Goal: Complete application form: Complete application form

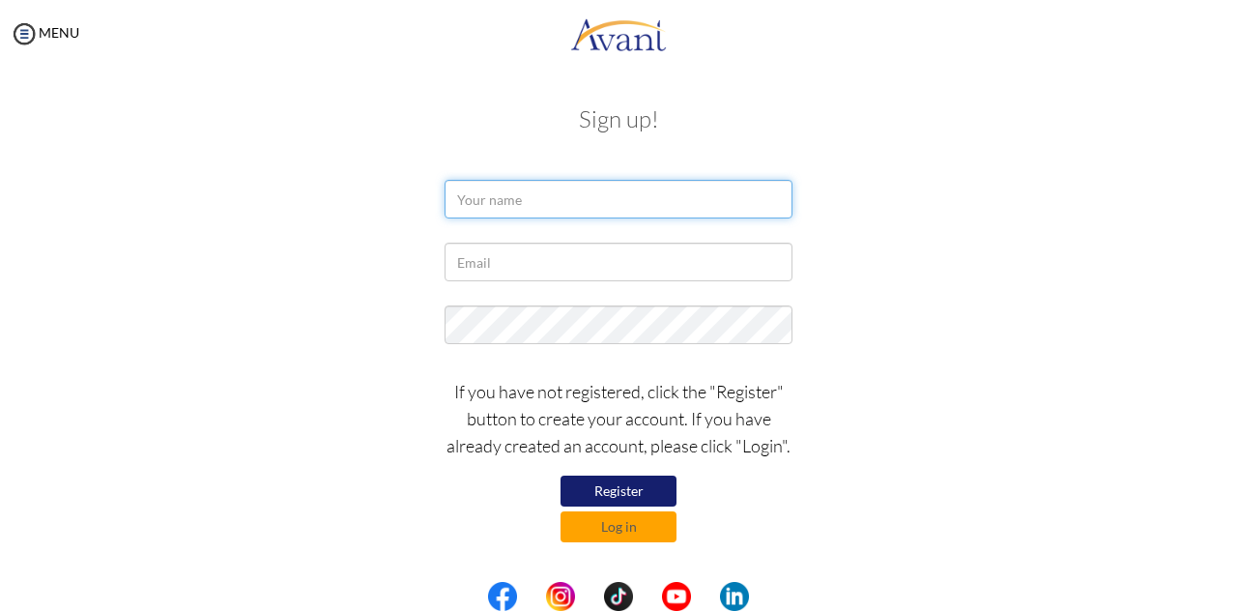
click at [591, 196] on input "text" at bounding box center [618, 199] width 348 height 39
click at [539, 202] on input "text" at bounding box center [618, 199] width 348 height 39
type input "[PERSON_NAME]"
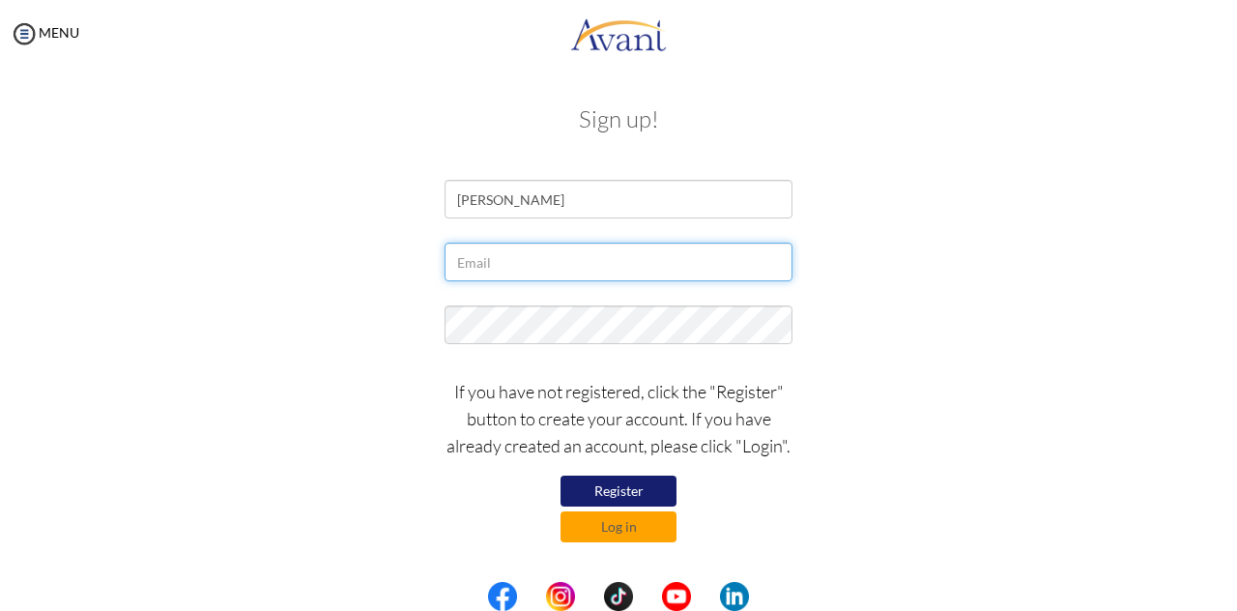
click at [543, 274] on input "text" at bounding box center [618, 261] width 348 height 39
type input "[EMAIL_ADDRESS][DOMAIN_NAME]"
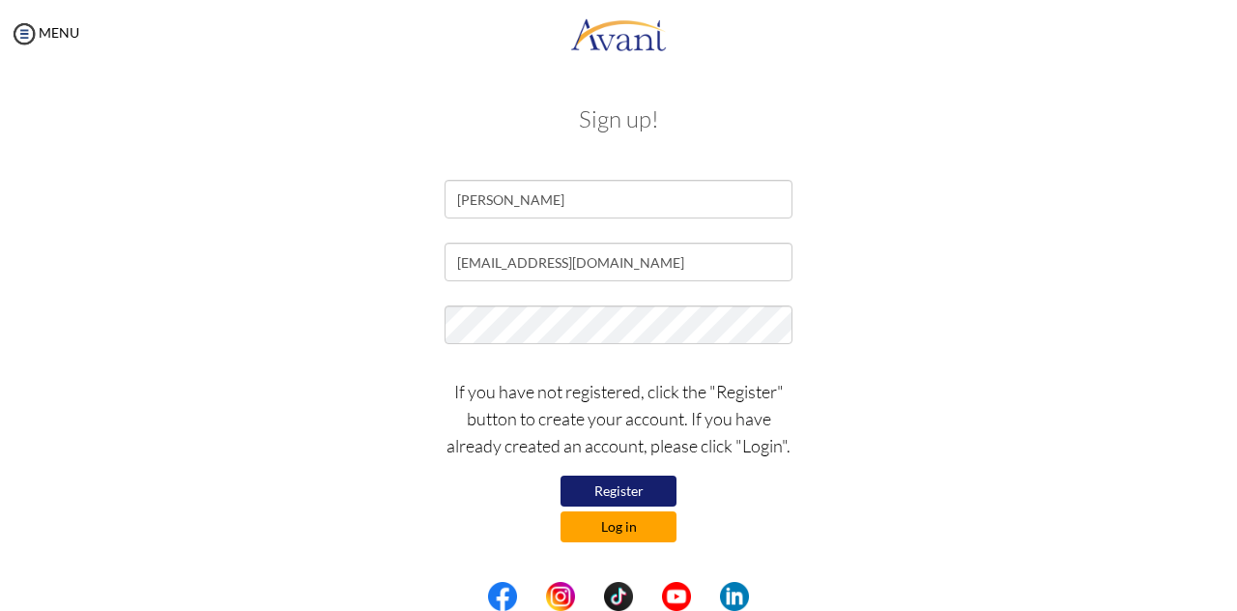
click at [626, 537] on button "Log in" at bounding box center [618, 526] width 116 height 31
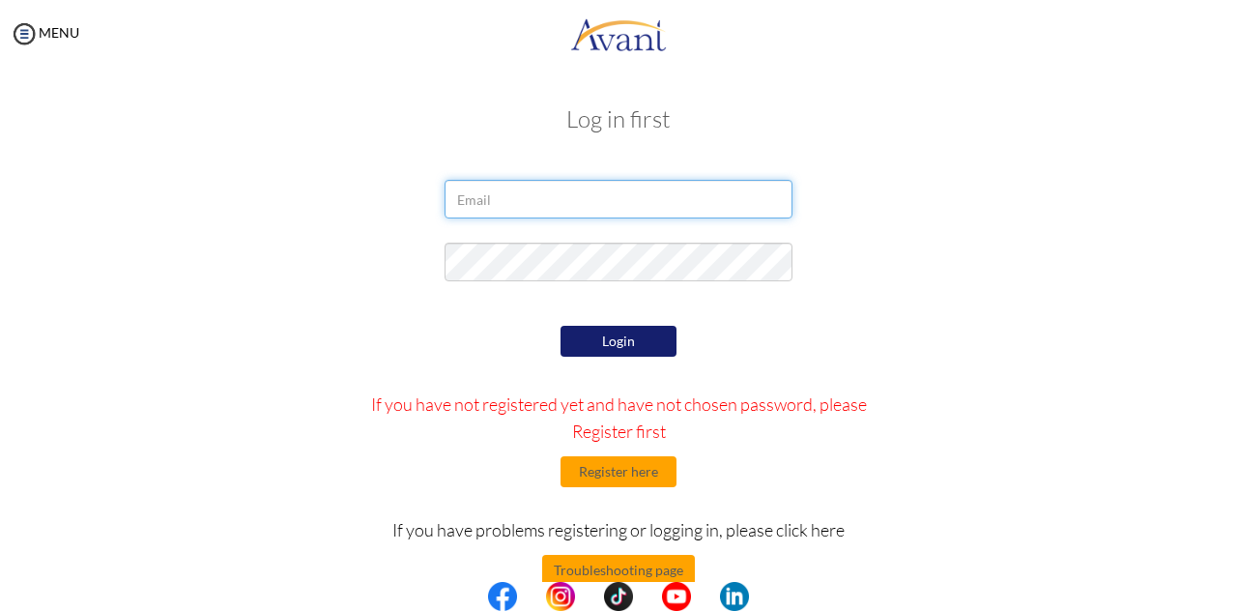
click at [499, 184] on input "email" at bounding box center [618, 199] width 348 height 39
type input "[EMAIL_ADDRESS][DOMAIN_NAME]"
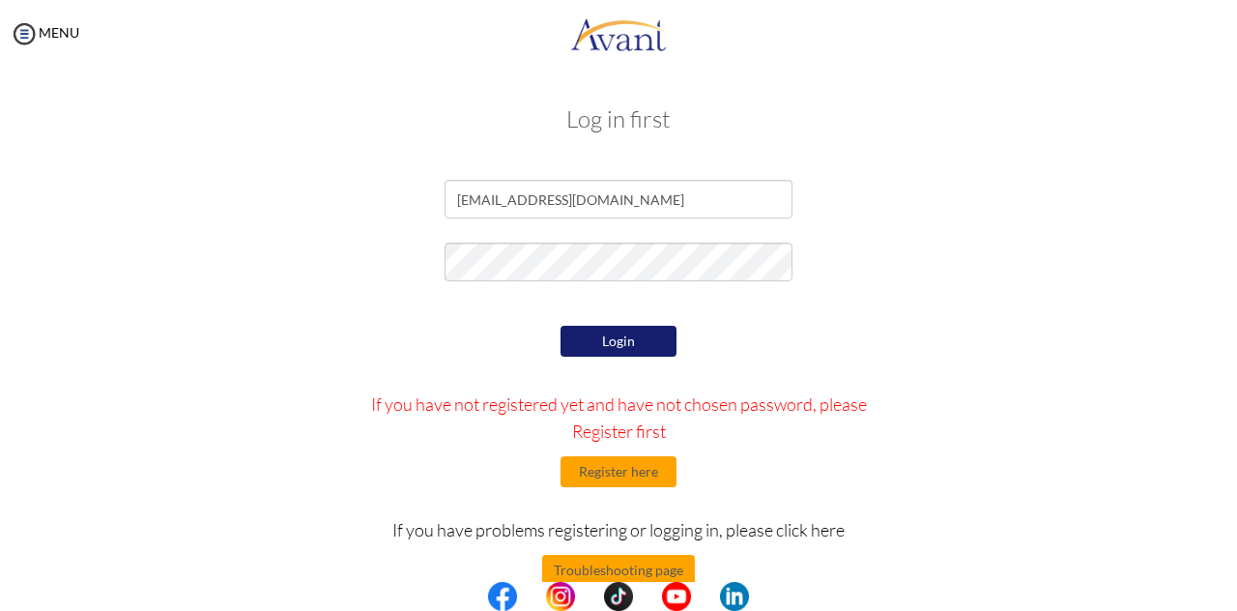
click at [622, 342] on button "Login" at bounding box center [618, 341] width 116 height 31
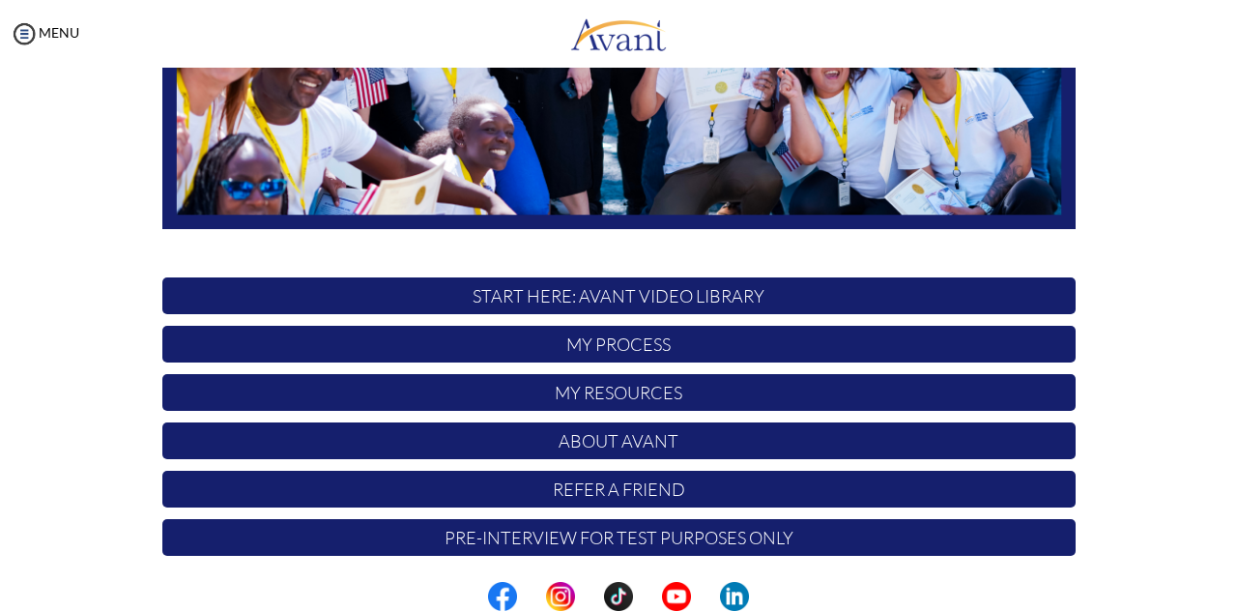
scroll to position [463, 0]
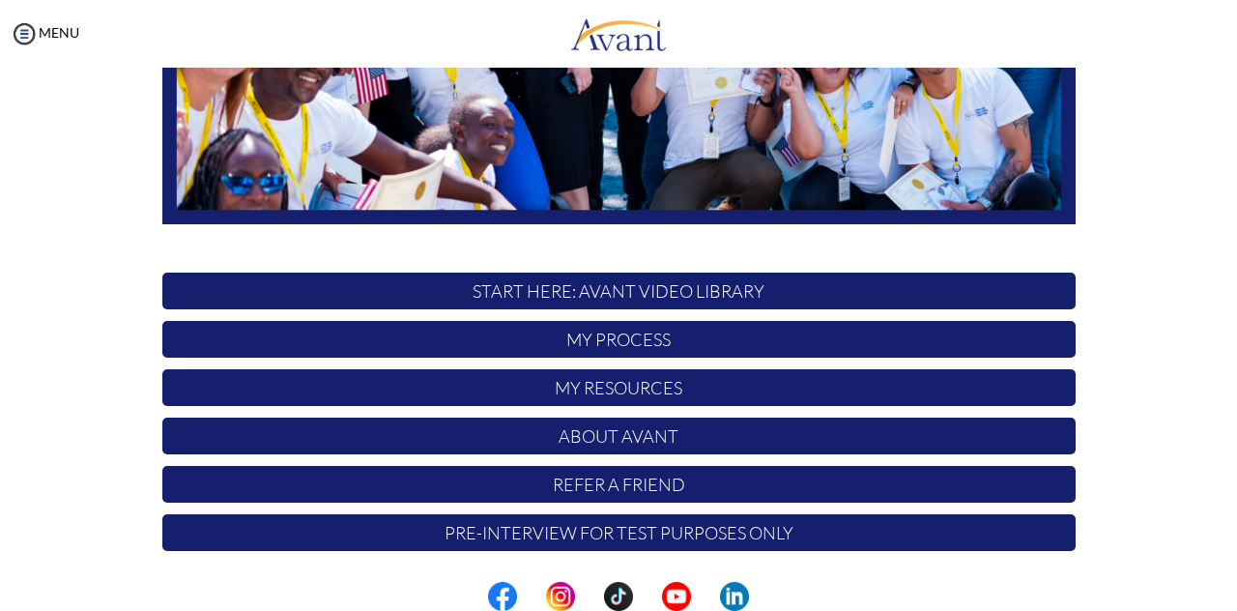
click at [672, 291] on p "START HERE: Avant Video Library" at bounding box center [618, 290] width 913 height 37
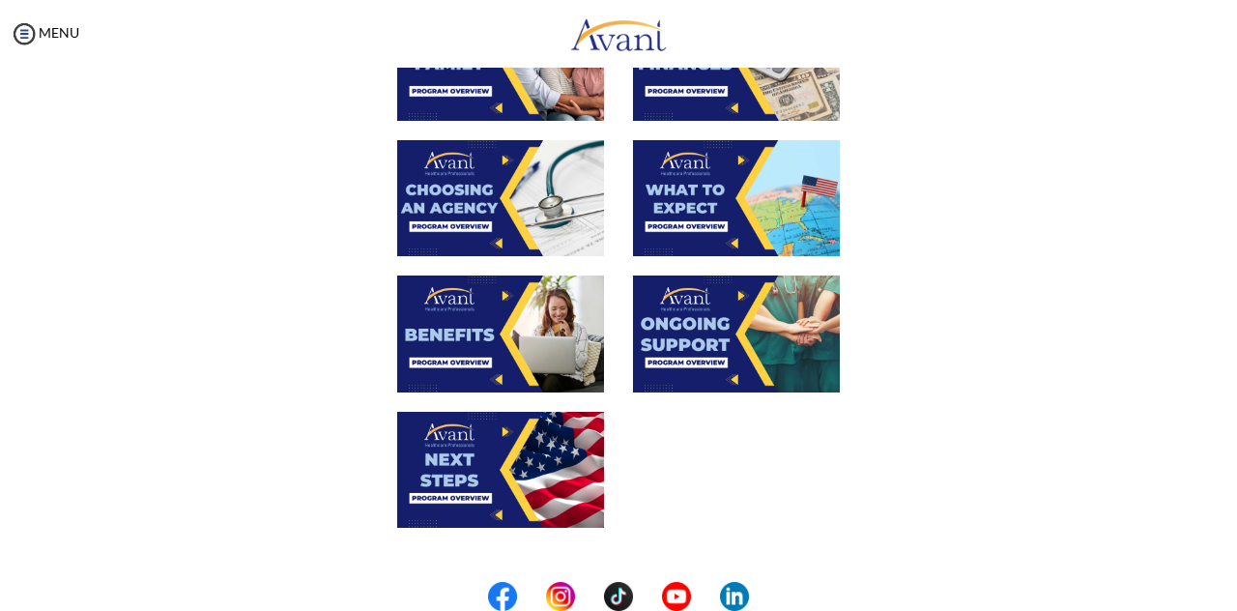
scroll to position [717, 0]
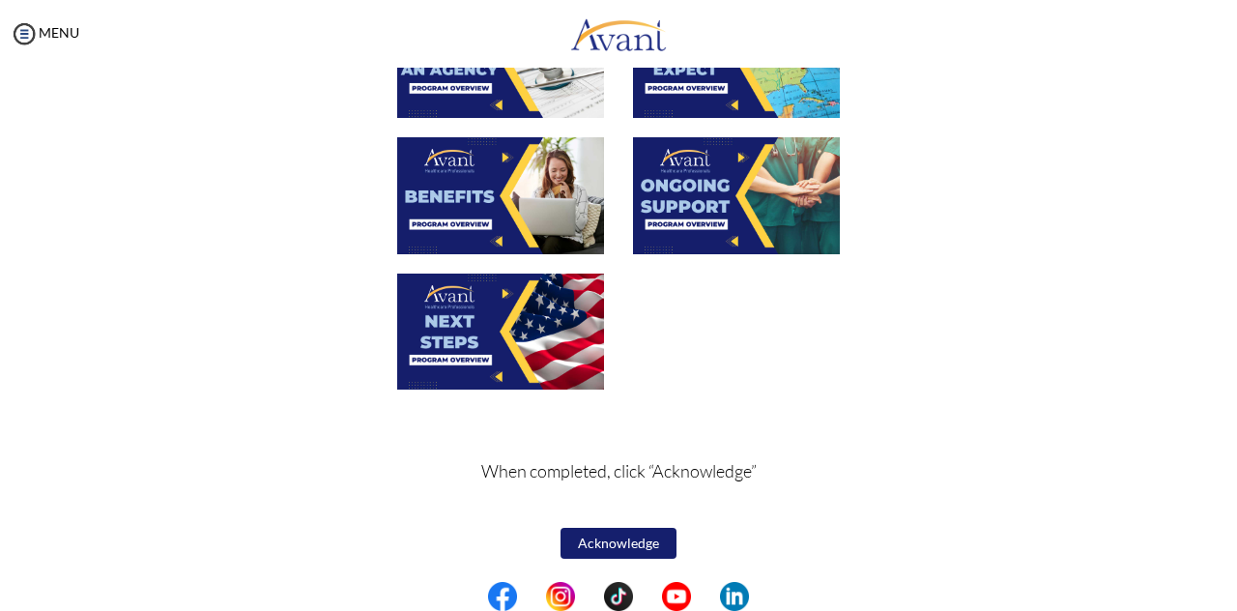
click at [638, 542] on button "Acknowledge" at bounding box center [618, 542] width 116 height 31
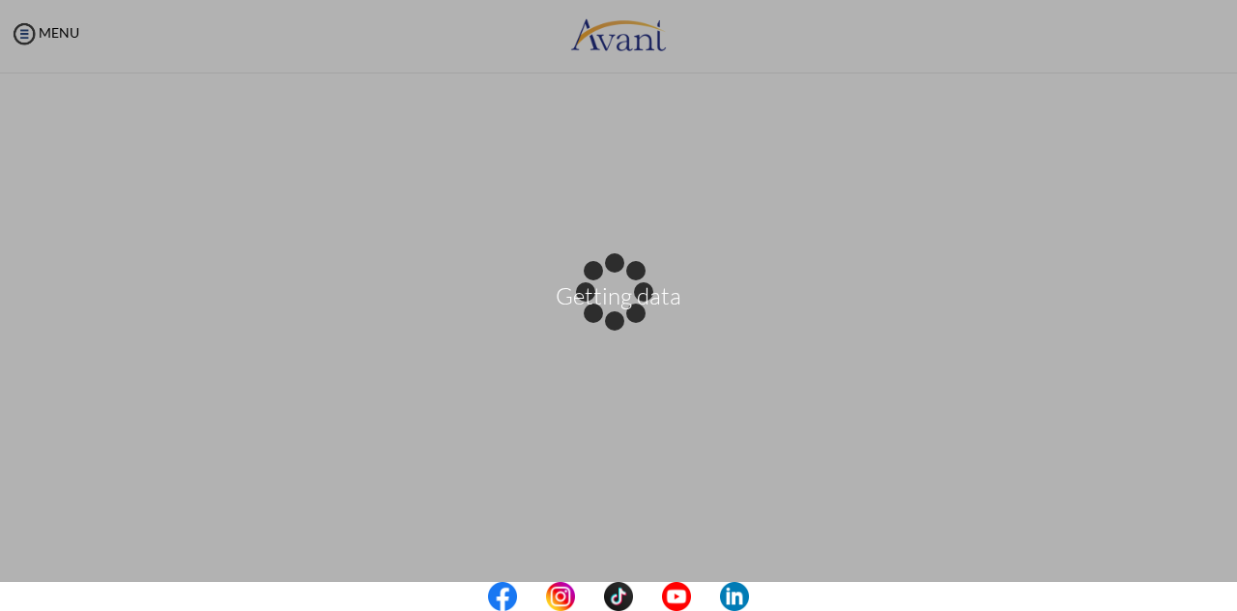
scroll to position [0, 0]
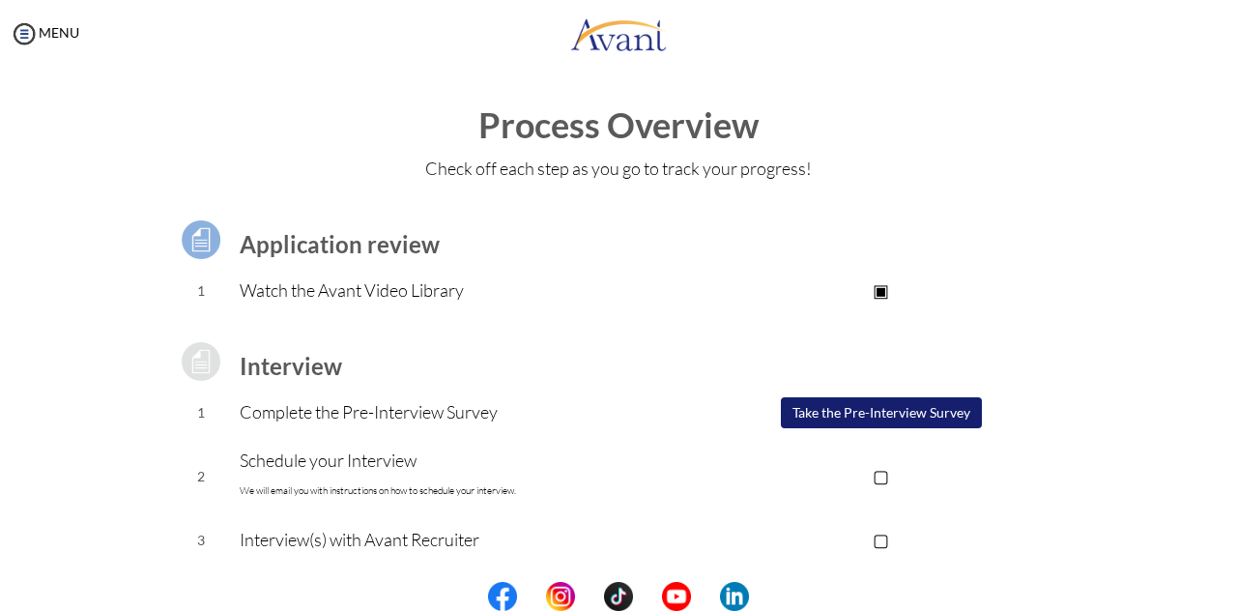
click at [875, 413] on button "Take the Pre-Interview Survey" at bounding box center [881, 412] width 201 height 31
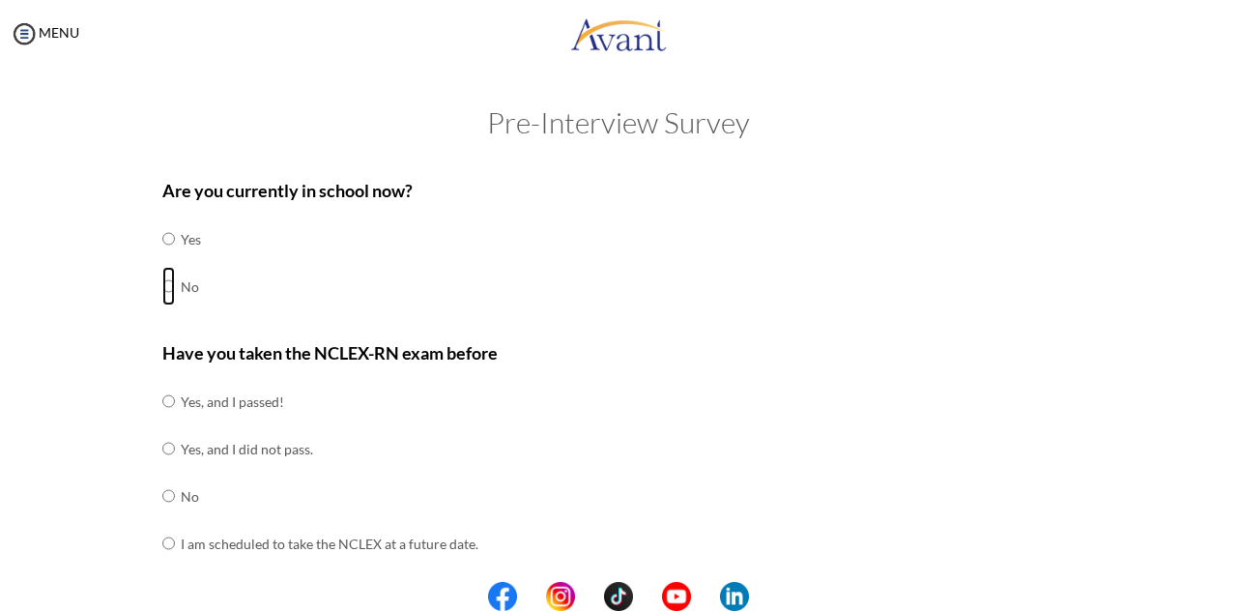
click at [164, 285] on input "radio" at bounding box center [168, 286] width 13 height 39
radio input "true"
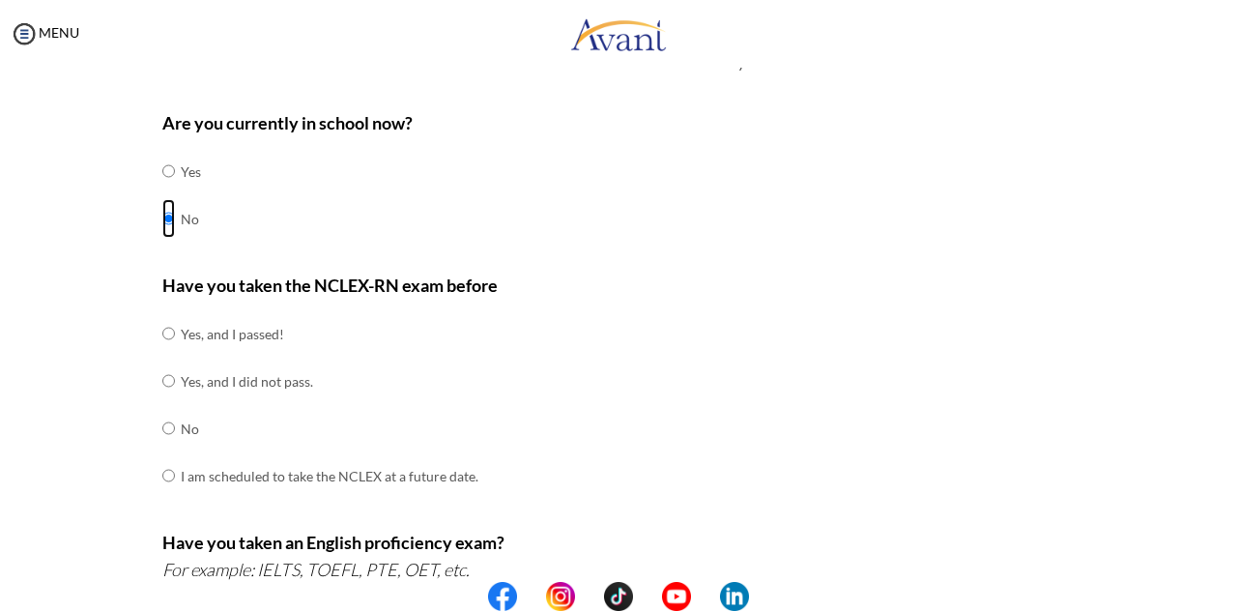
scroll to position [71, 0]
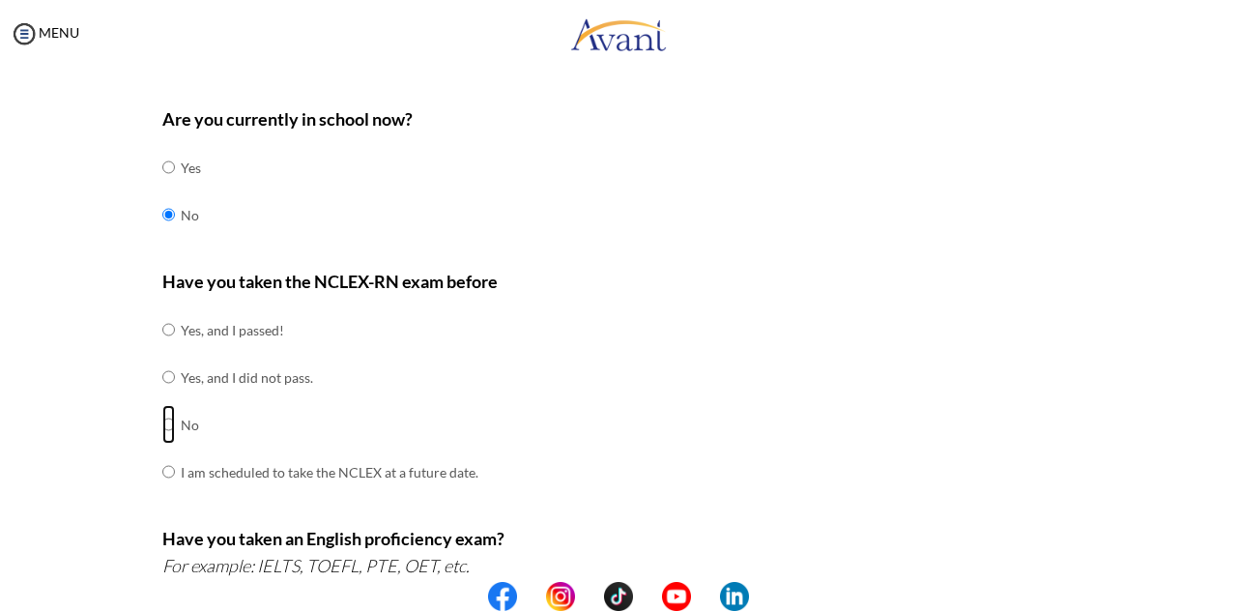
click at [162, 426] on input "radio" at bounding box center [168, 424] width 13 height 39
radio input "true"
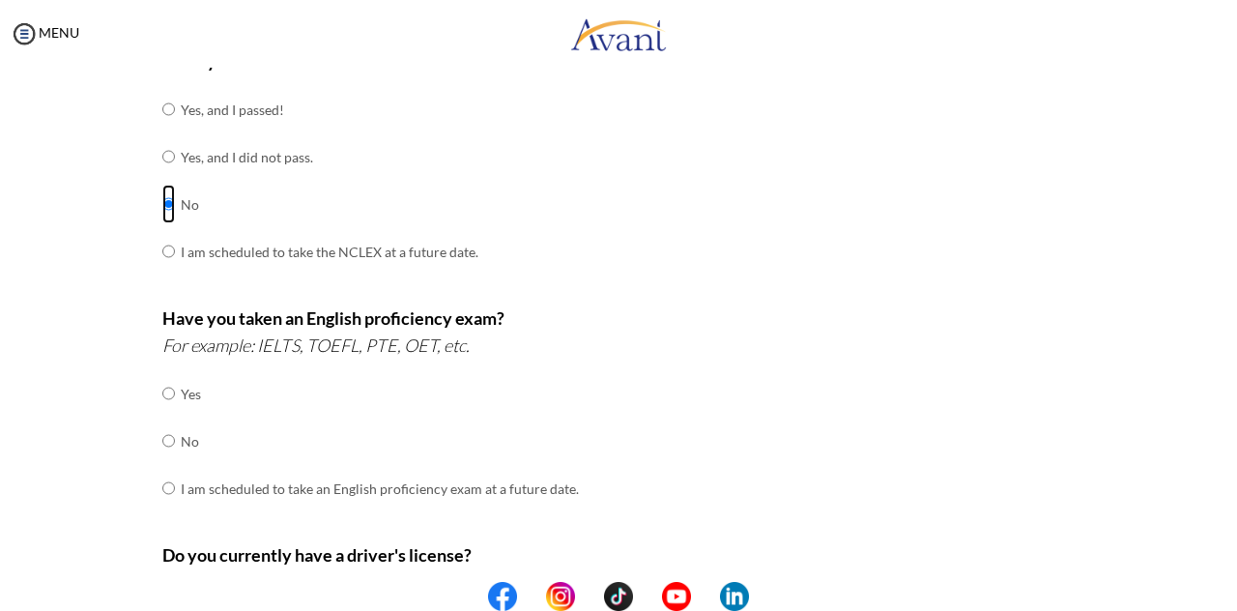
scroll to position [295, 0]
click at [162, 434] on input "radio" at bounding box center [168, 437] width 13 height 39
radio input "true"
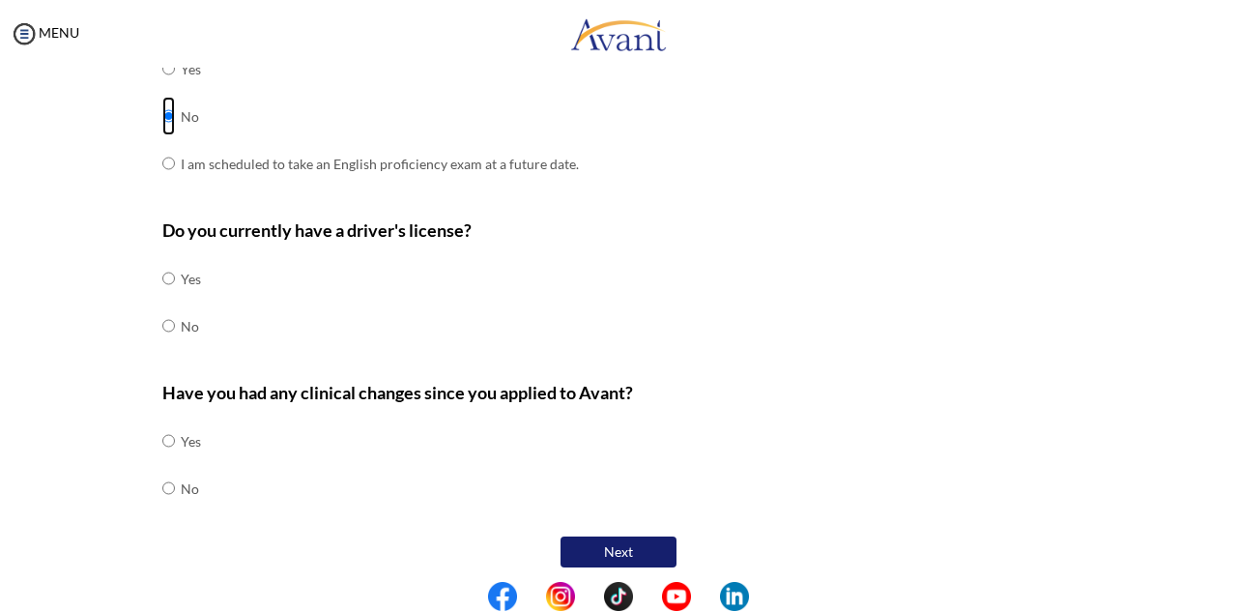
scroll to position [617, 0]
click at [163, 274] on input "radio" at bounding box center [168, 277] width 13 height 39
radio input "true"
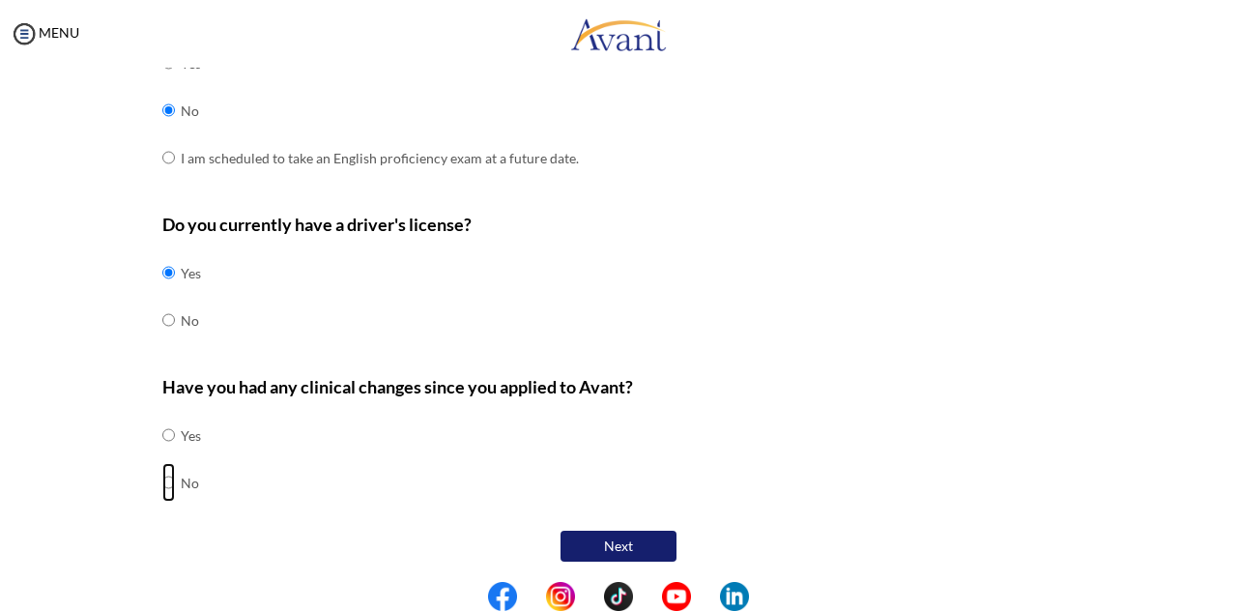
click at [162, 479] on input "radio" at bounding box center [168, 482] width 13 height 39
radio input "true"
click at [625, 552] on button "Next" at bounding box center [618, 545] width 116 height 31
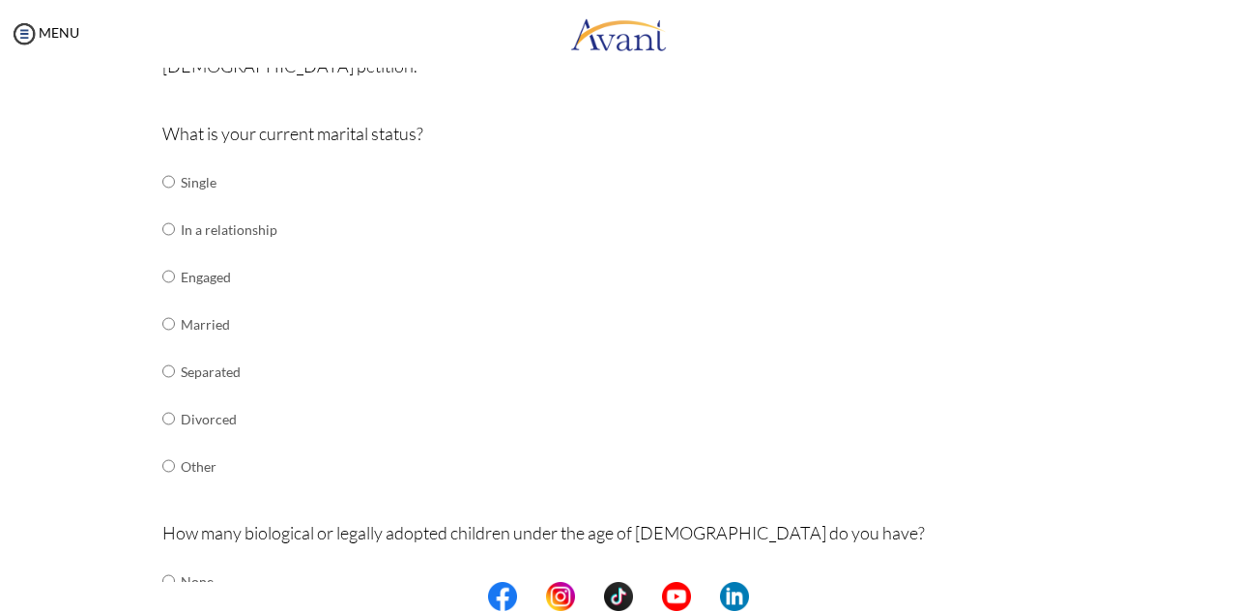
scroll to position [197, 0]
click at [175, 323] on td at bounding box center [178, 322] width 6 height 47
click at [162, 323] on input "radio" at bounding box center [168, 322] width 13 height 39
radio input "true"
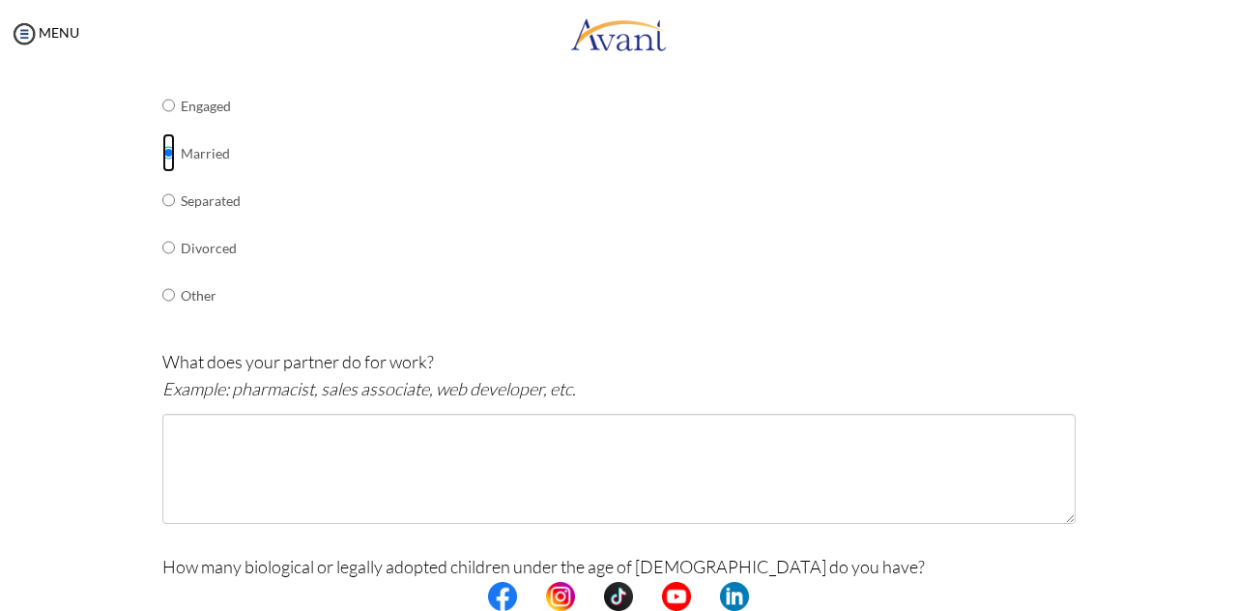
scroll to position [369, 0]
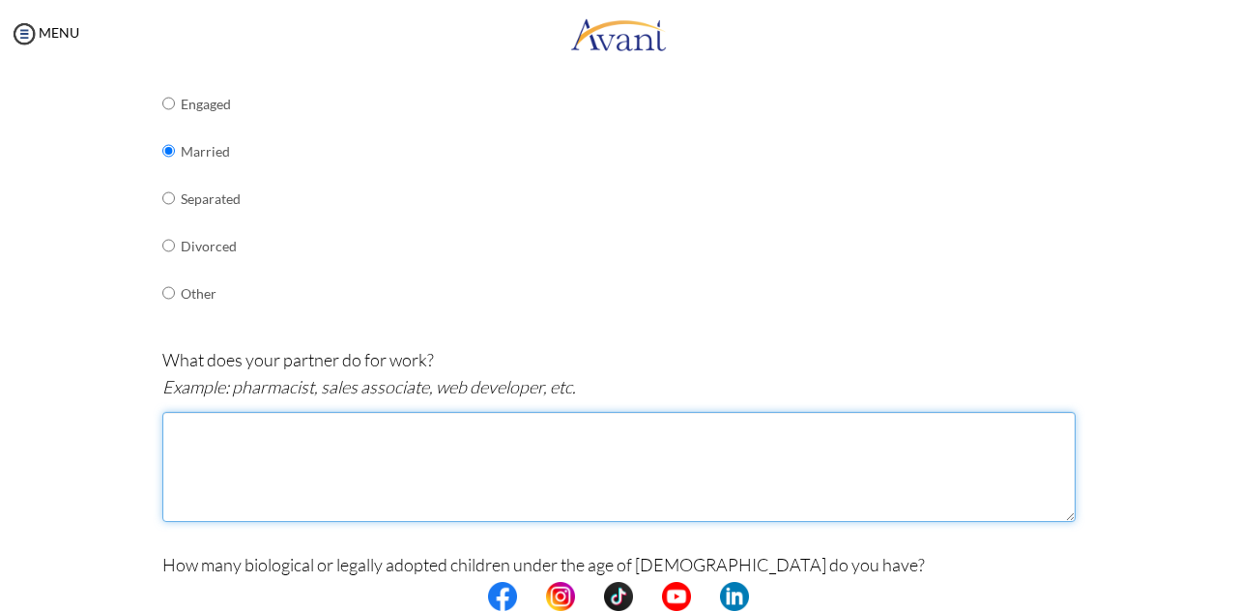
click at [317, 469] on textarea at bounding box center [618, 467] width 913 height 110
type textarea "u"
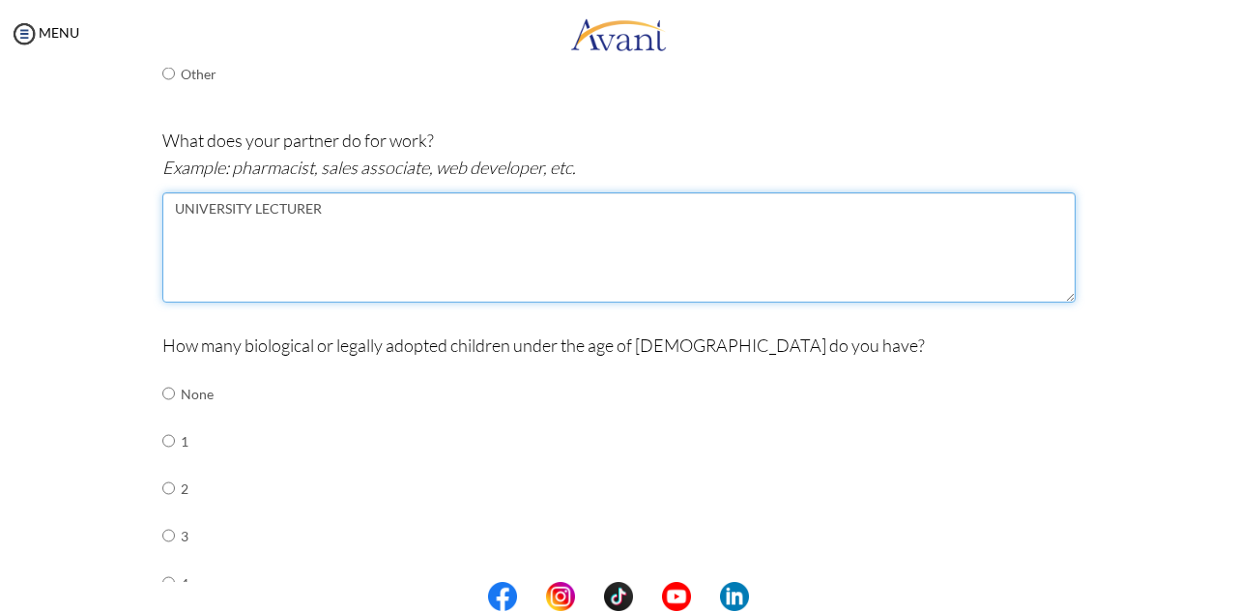
scroll to position [589, 0]
type textarea "UNIVERSITY LECTURER"
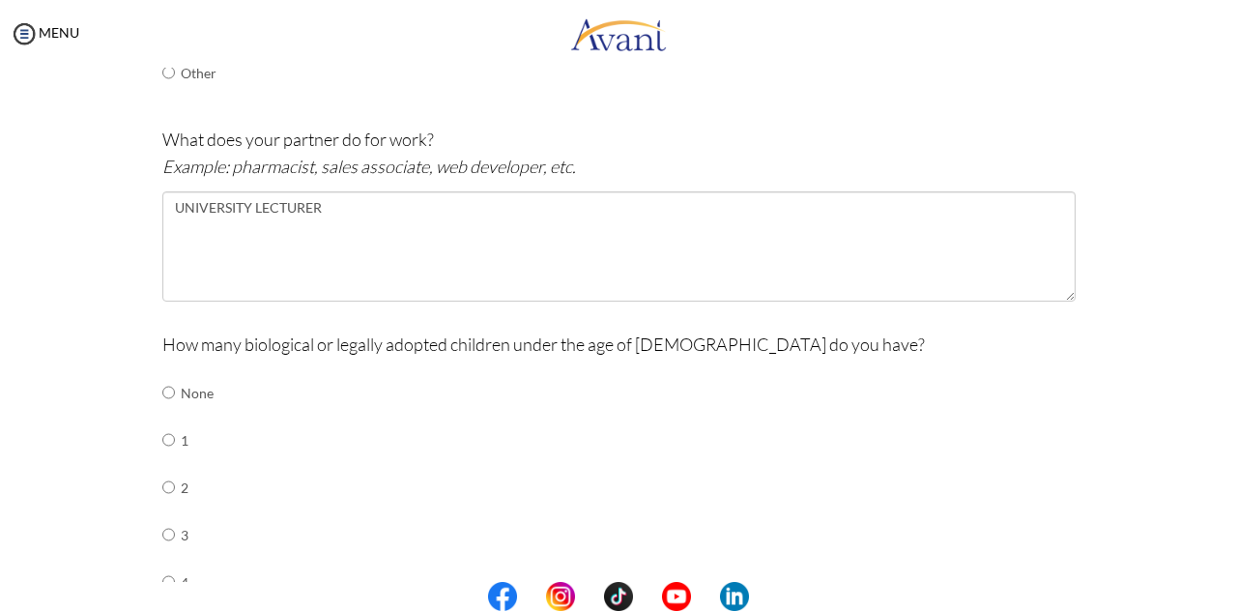
click at [666, 454] on div "How many biological or legally adopted children under the age of 21 do you have…" at bounding box center [618, 501] width 913 height 342
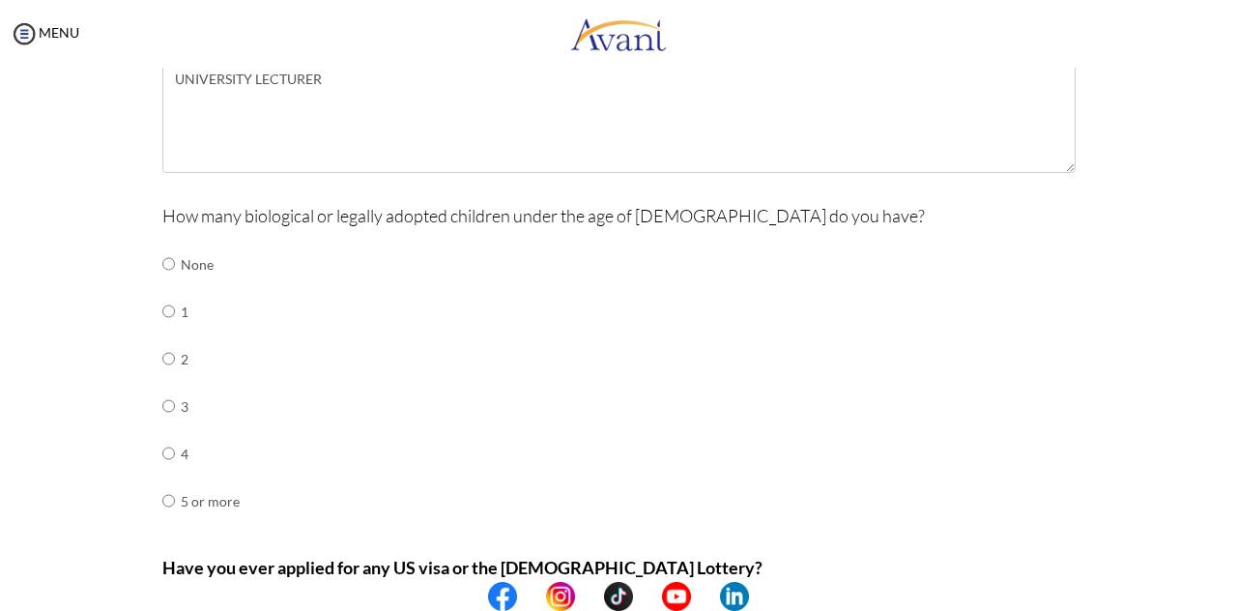
scroll to position [720, 0]
click at [162, 349] on input "radio" at bounding box center [168, 356] width 13 height 39
radio input "true"
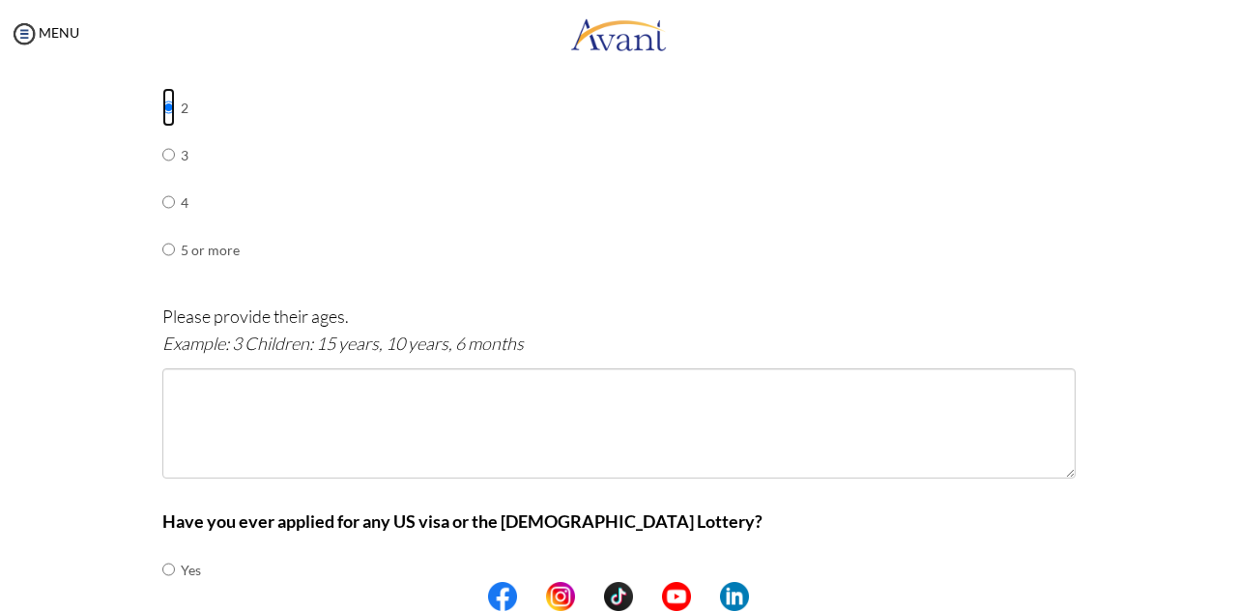
scroll to position [971, 0]
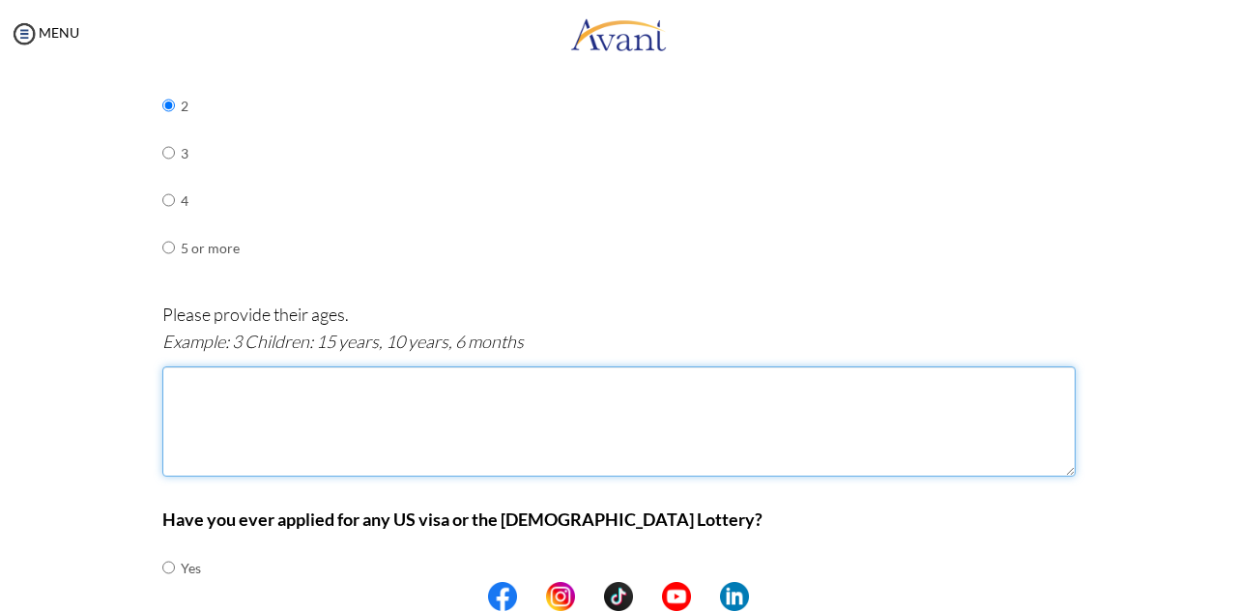
click at [250, 420] on textarea at bounding box center [618, 421] width 913 height 110
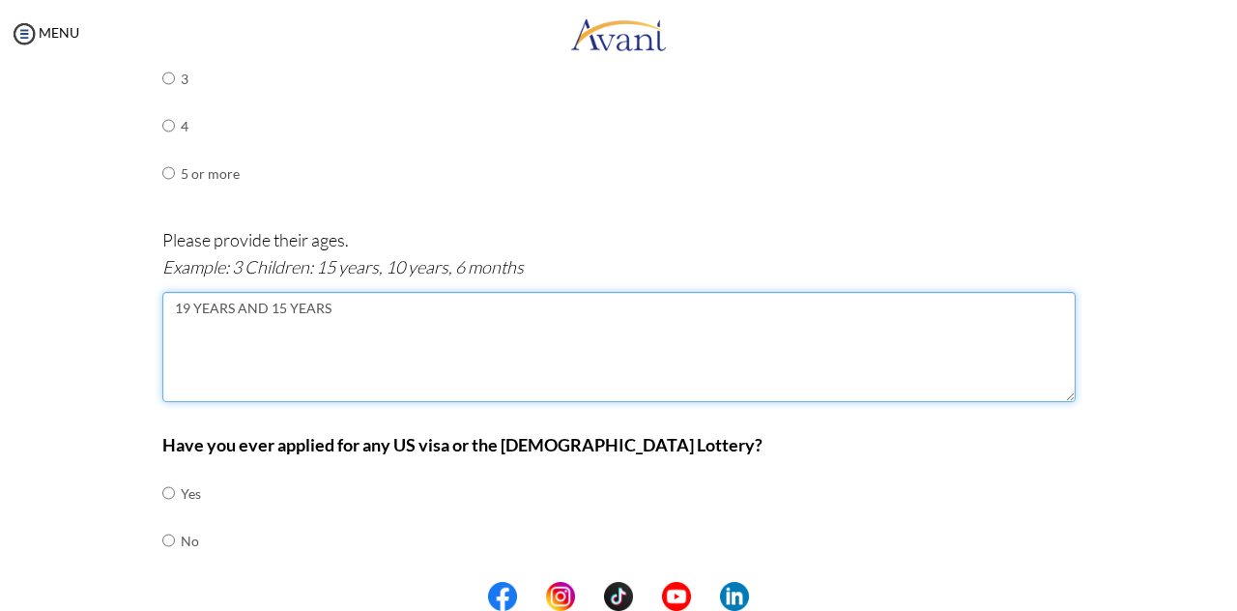
scroll to position [1101, 0]
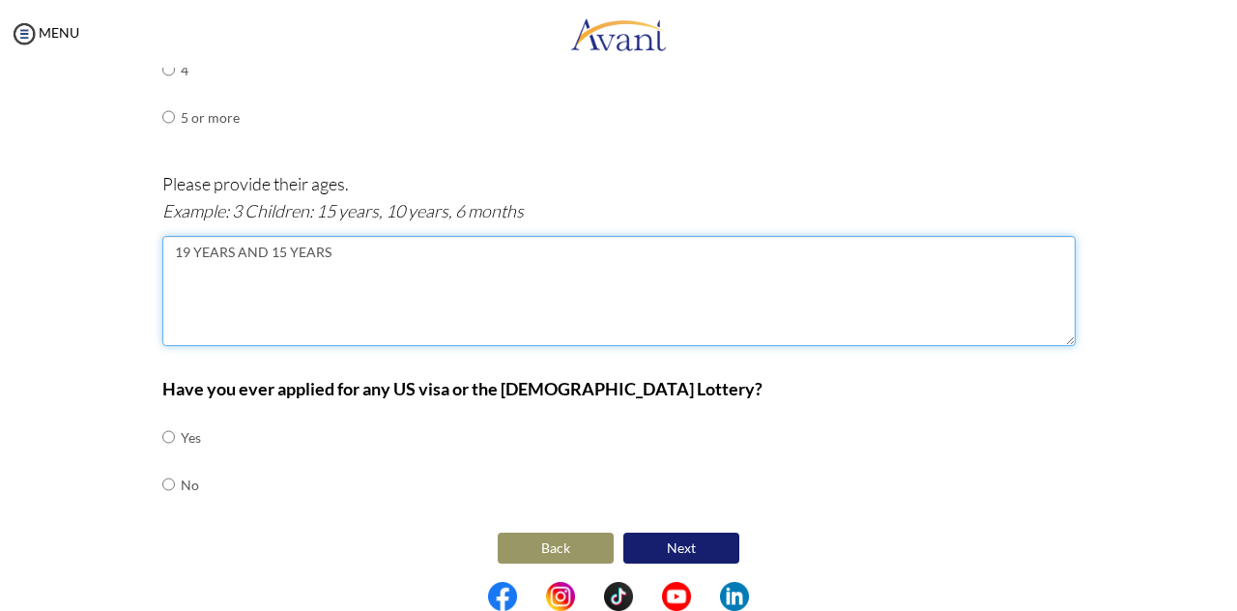
type textarea "19 YEARS AND 15 YEARS"
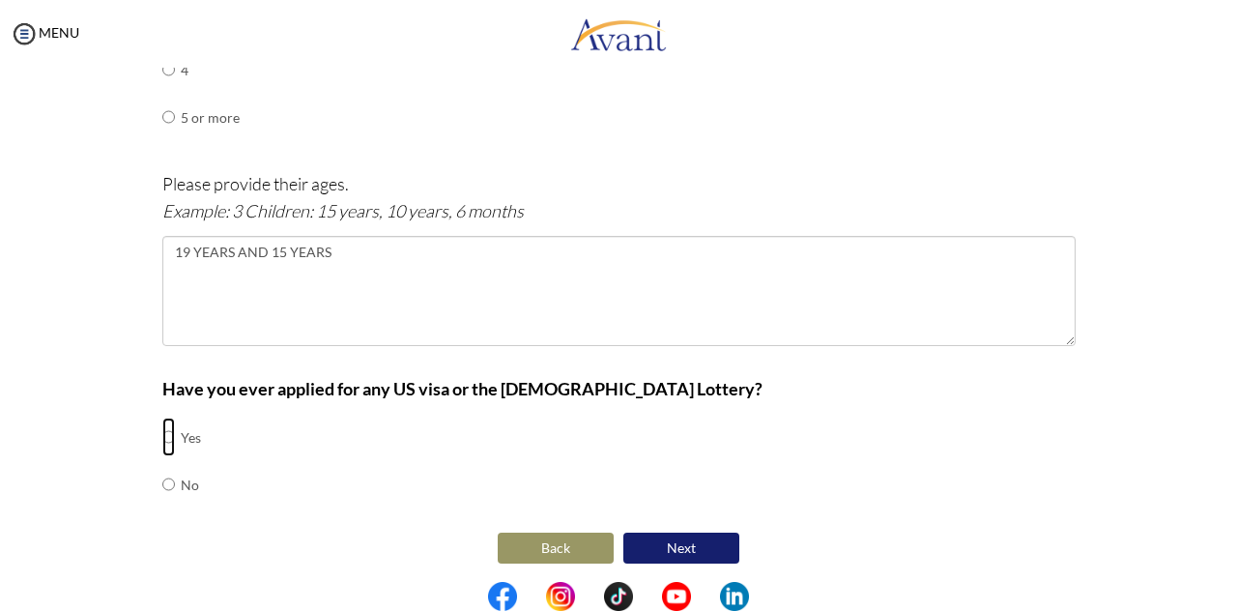
click at [162, 431] on input "radio" at bounding box center [168, 436] width 13 height 39
radio input "true"
click at [670, 548] on button "Next" at bounding box center [681, 547] width 116 height 31
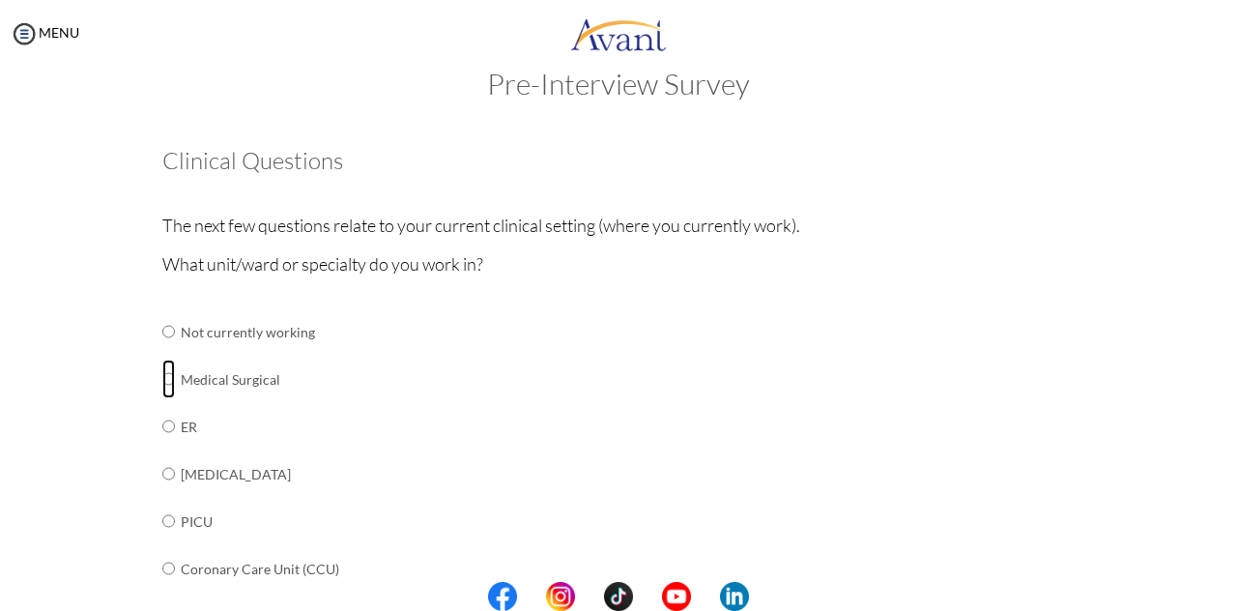
click at [162, 374] on input "radio" at bounding box center [168, 378] width 13 height 39
radio input "true"
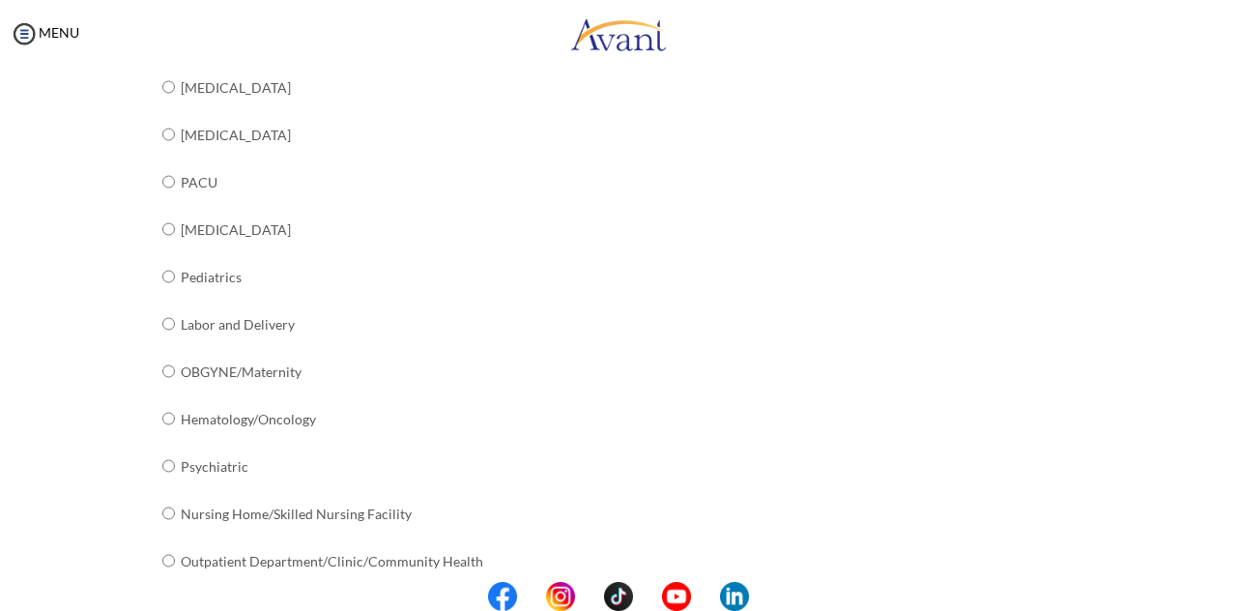
scroll to position [784, 0]
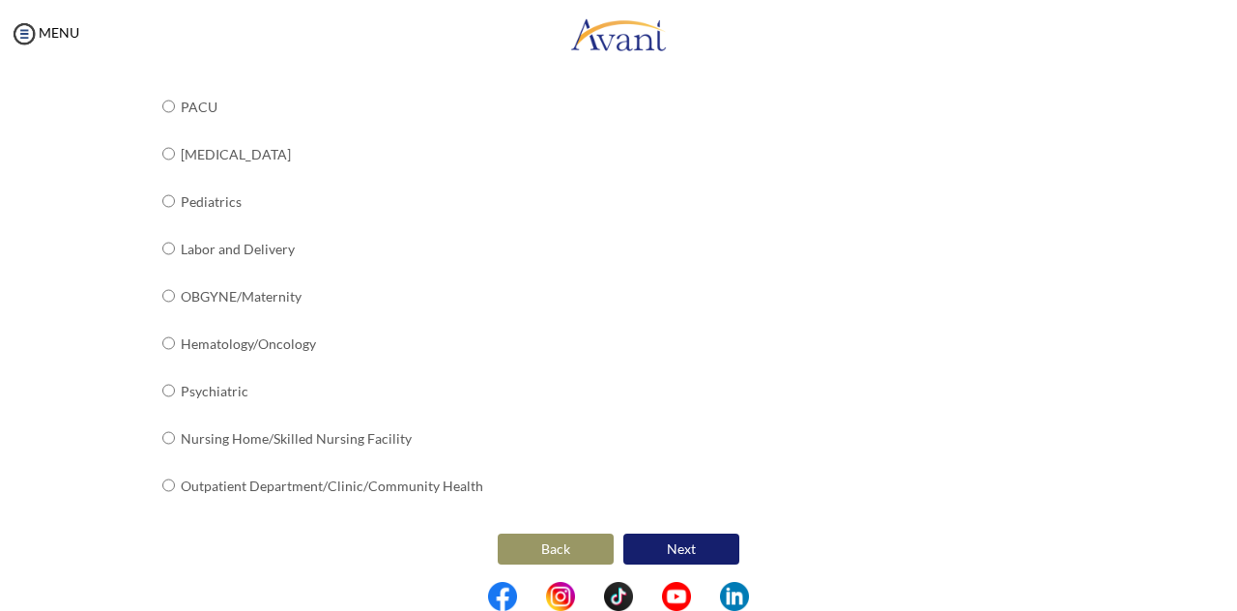
click at [672, 537] on button "Next" at bounding box center [681, 548] width 116 height 31
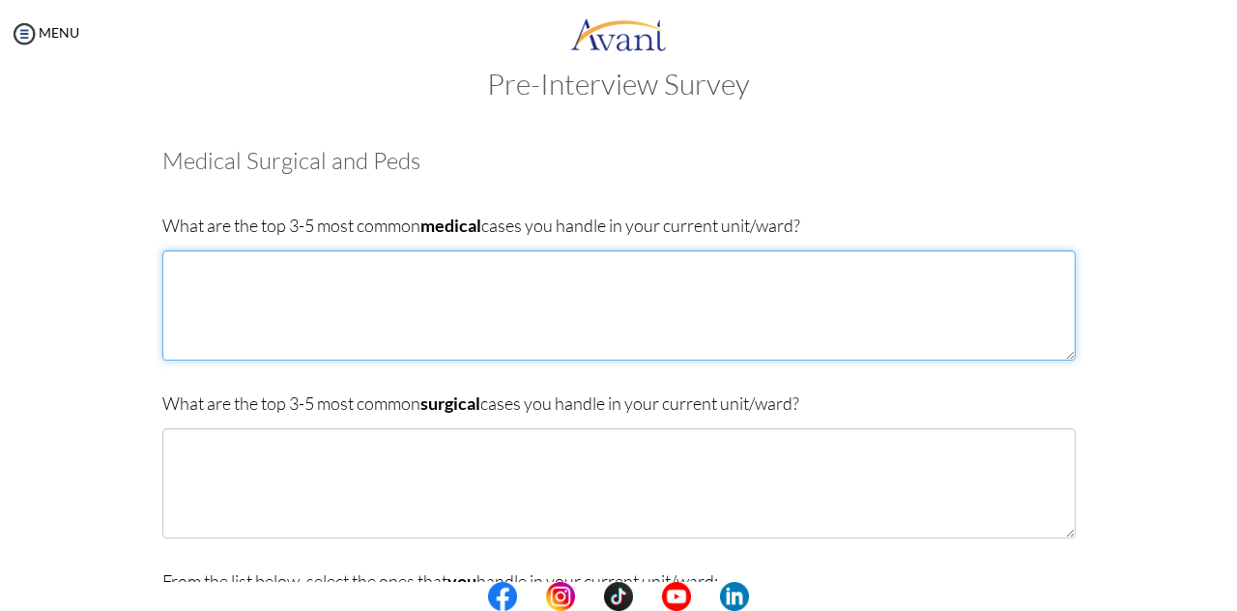
click at [197, 273] on textarea at bounding box center [618, 305] width 913 height 110
click at [197, 311] on textarea "GYNAECOLOGICAL ORTHOPAEDC GASTOINTESTINAL" at bounding box center [618, 305] width 913 height 110
click at [249, 290] on textarea "GYNAECOLOGICAL ORTHOPAEDC GASTROINTESTINAL" at bounding box center [618, 305] width 913 height 110
click at [170, 266] on textarea "GYNAECOLOGICAL ORTHOPAEDIC GASTROINTESTINAL" at bounding box center [618, 305] width 913 height 110
drag, startPoint x: 170, startPoint y: 266, endPoint x: 243, endPoint y: 279, distance: 74.7
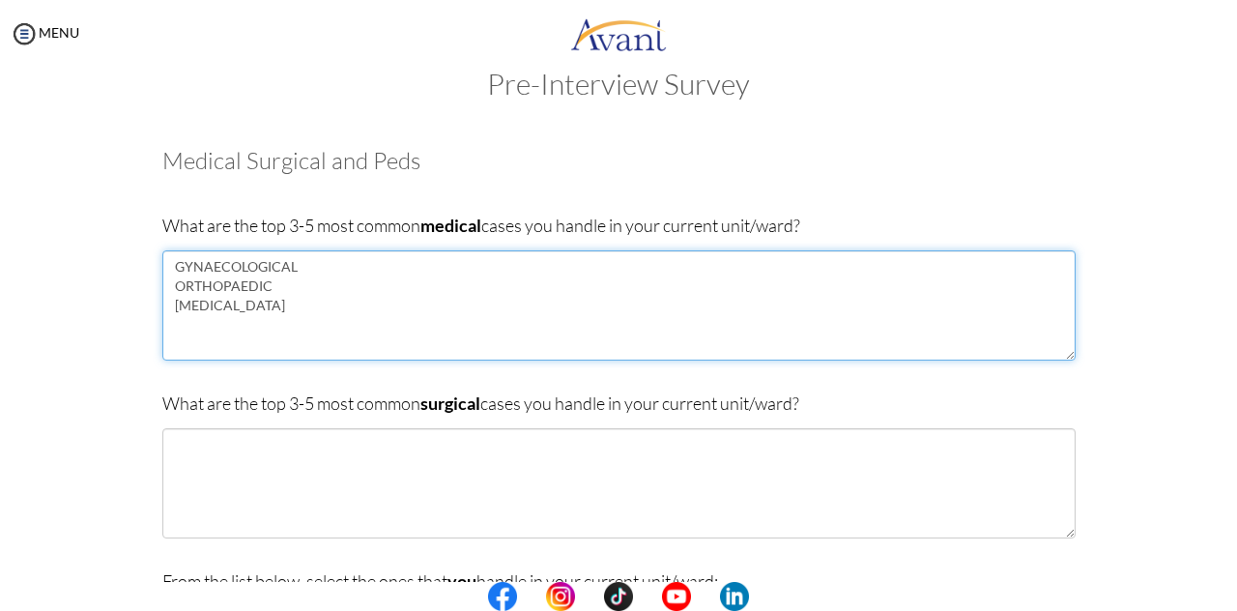
type textarea "GYNAECOLOGICAL ORTHOPAEDC GASTROINTESTINAL"
drag, startPoint x: 168, startPoint y: 268, endPoint x: 301, endPoint y: 304, distance: 138.3
click at [301, 304] on textarea "GYNAECOLOGICAL ORTHOPAEDC GASTROINTESTINAL" at bounding box center [618, 305] width 913 height 110
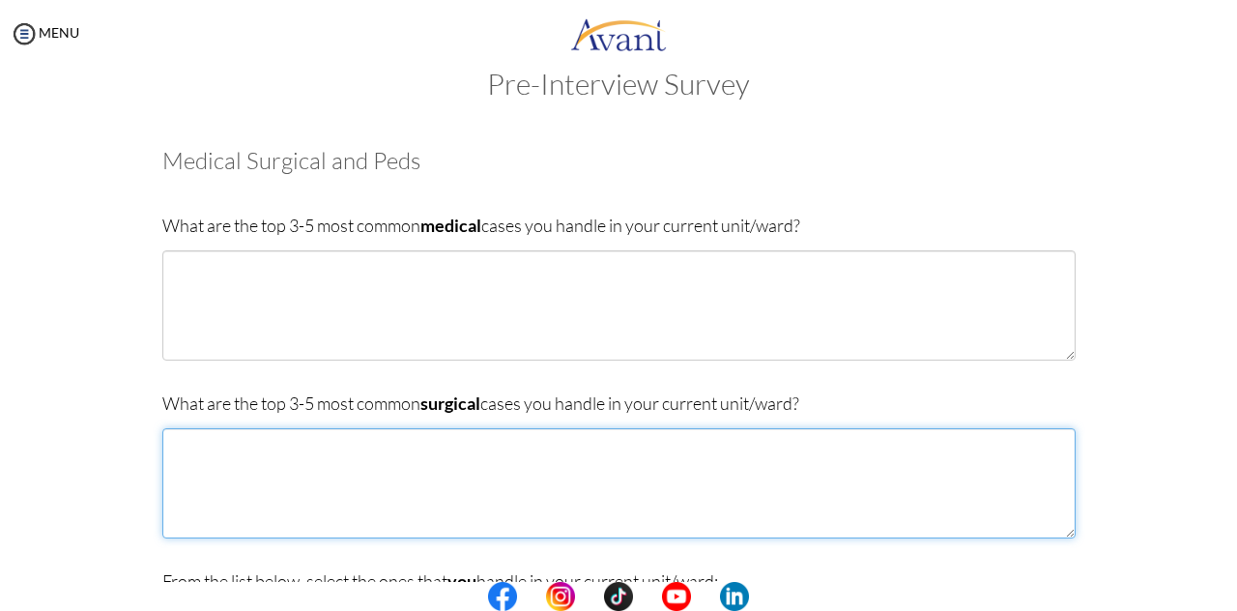
paste textarea "GYNAECOLOGICAL ORTHOPAEDC GASTROINTESTINAL"
type textarea "GYNAECOLOGICAL ORTHOPAEDC GASTROINTESTINAL"
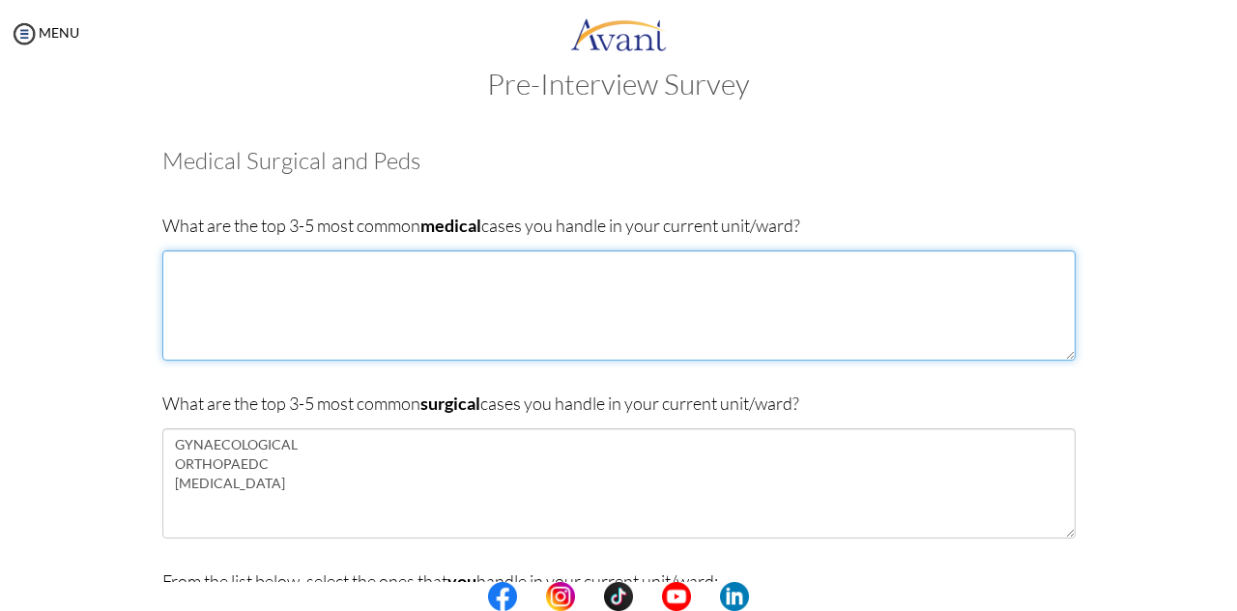
click at [209, 286] on textarea at bounding box center [618, 305] width 913 height 110
type textarea "DIABETES HYPERTENSION PNEUMONIA INFLUENZA ARTHRITIS"
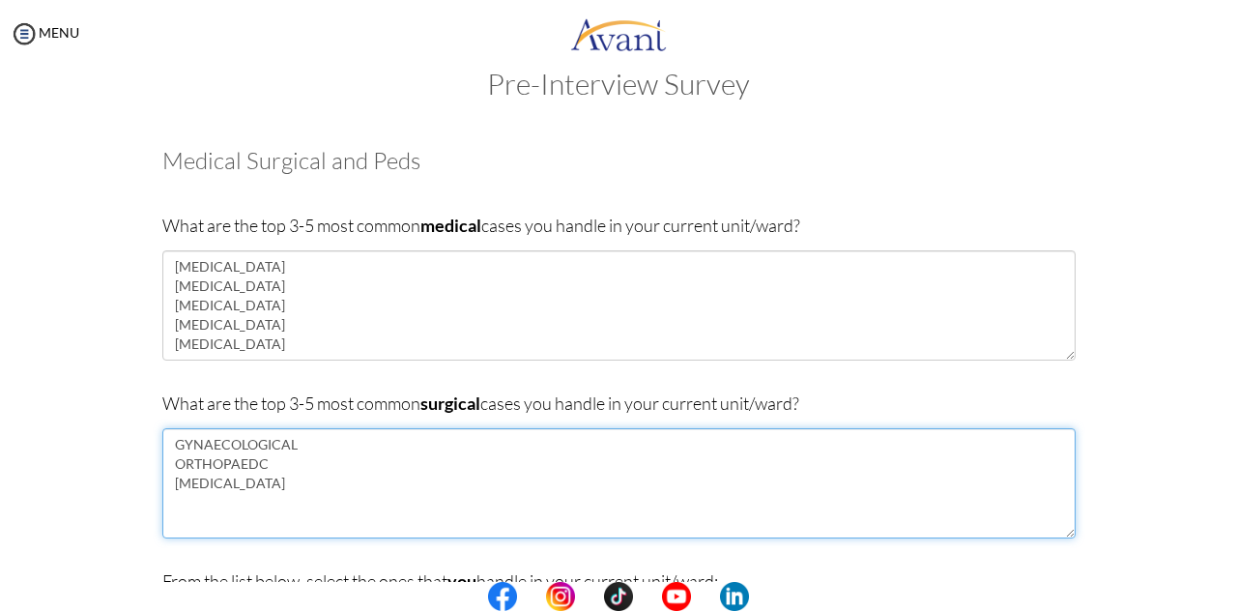
click at [294, 478] on textarea "GYNAECOLOGICAL ORTHOPAEDC GASTROINTESTINAL" at bounding box center [618, 483] width 913 height 110
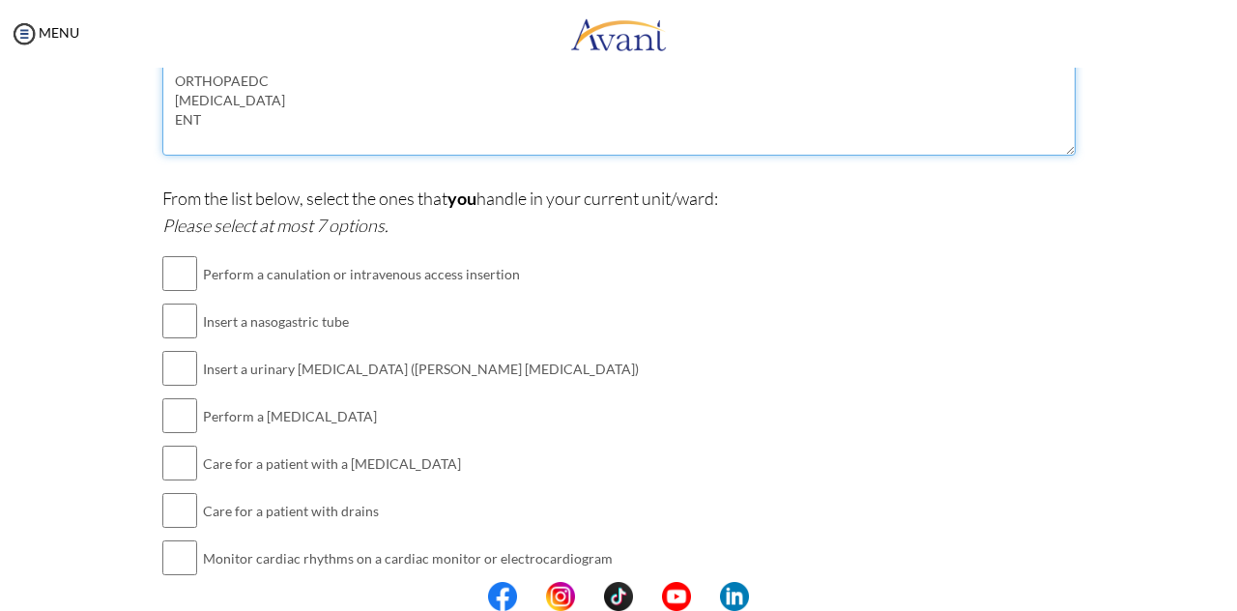
scroll to position [441, 0]
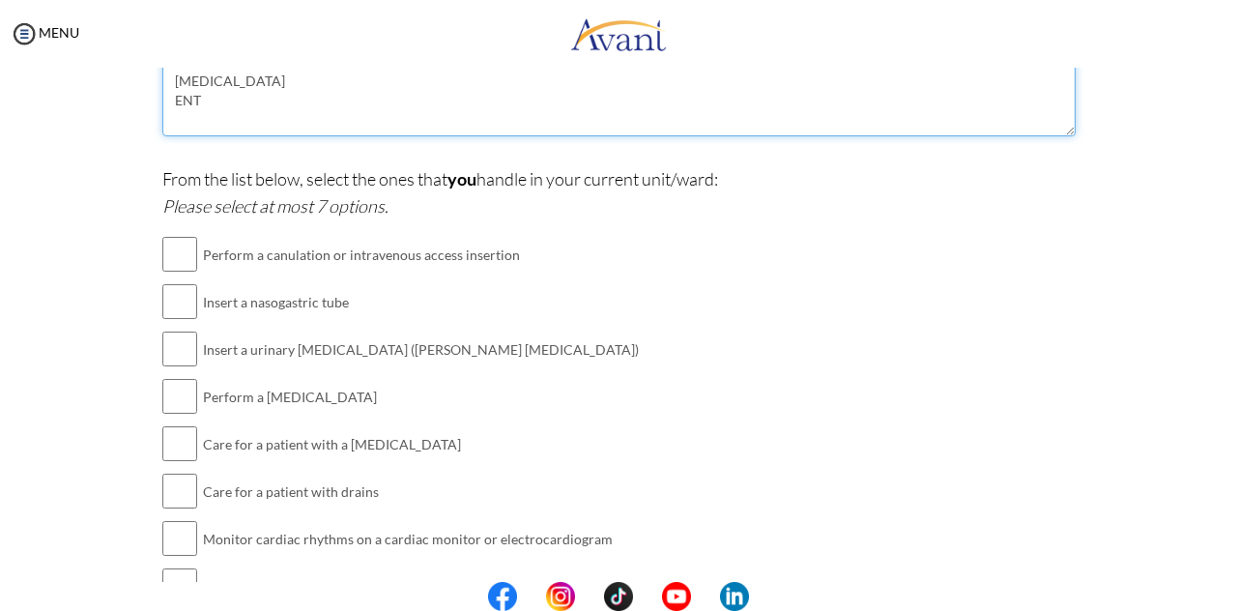
type textarea "GYNAECOLOGICAL ORTHOPAEDC GASTROINTESTINAL ENT"
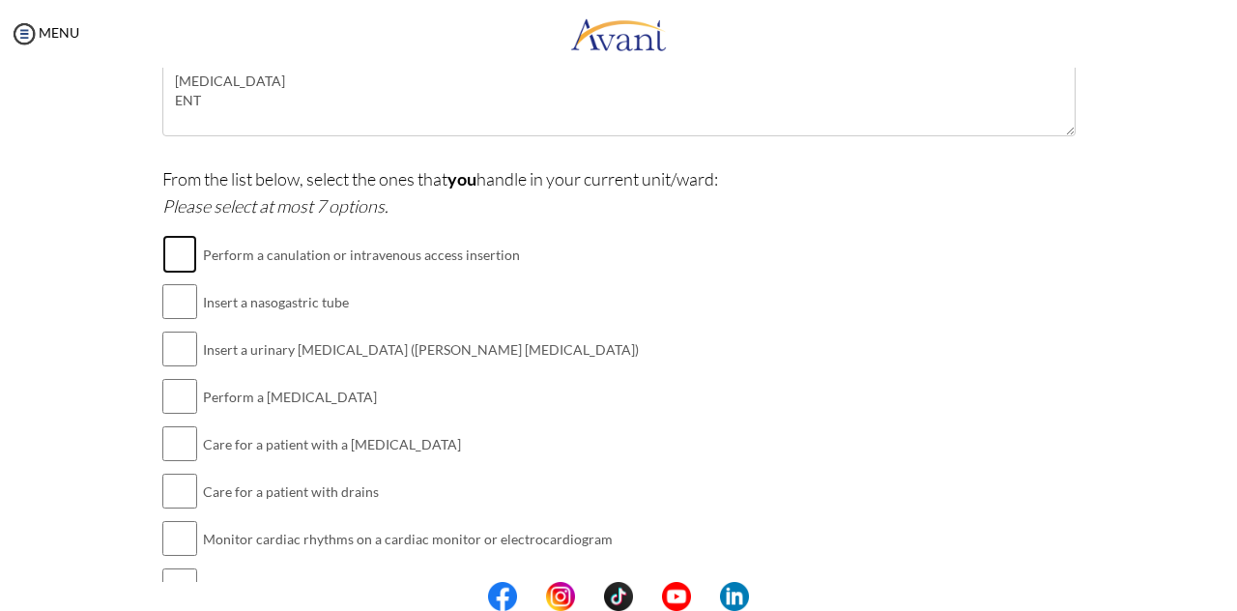
click at [179, 260] on input "checkbox" at bounding box center [179, 254] width 35 height 39
checkbox input "true"
click at [169, 397] on input "checkbox" at bounding box center [179, 396] width 35 height 39
checkbox input "true"
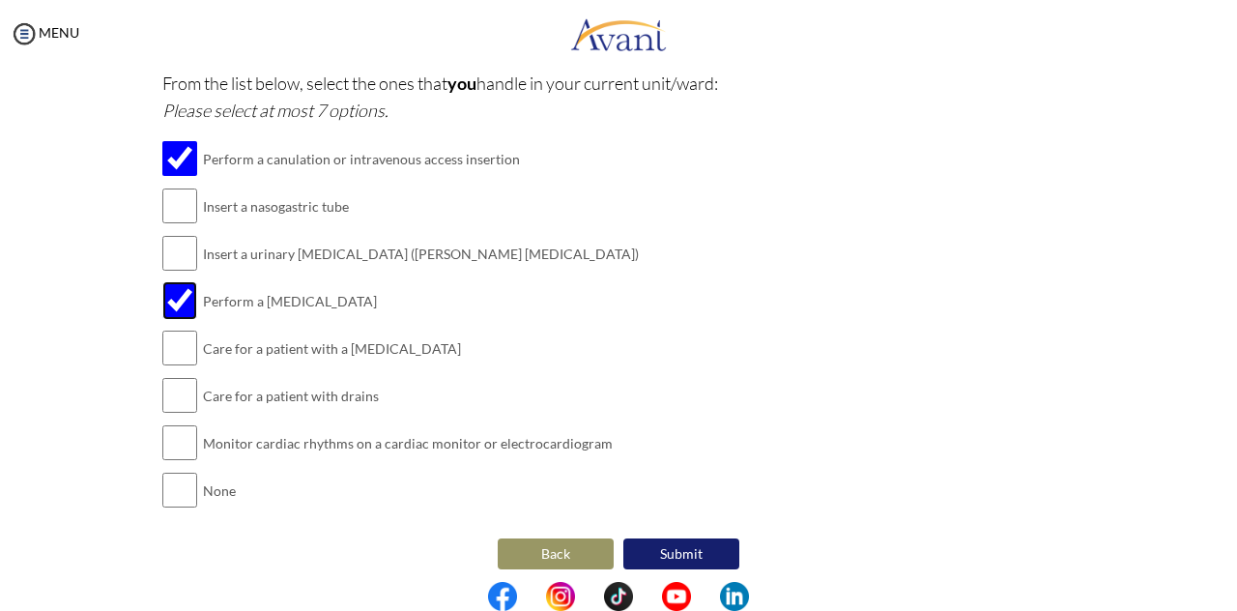
scroll to position [537, 0]
click at [173, 211] on input "checkbox" at bounding box center [179, 204] width 35 height 39
checkbox input "true"
click at [174, 252] on input "checkbox" at bounding box center [179, 252] width 35 height 39
checkbox input "true"
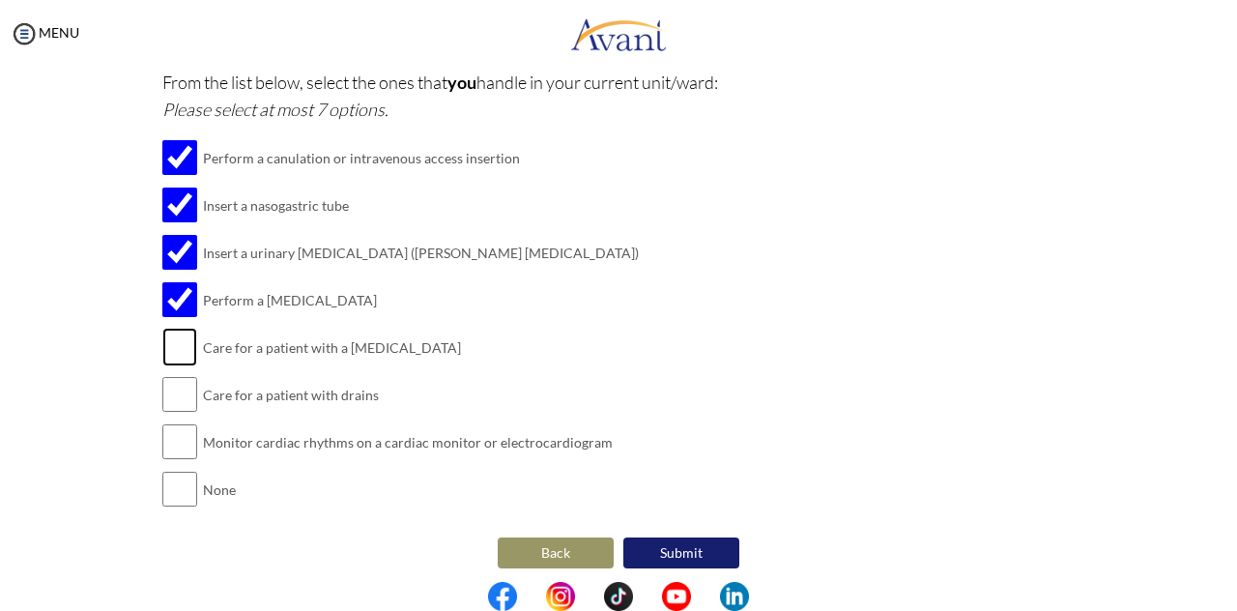
click at [168, 339] on input "checkbox" at bounding box center [179, 347] width 35 height 39
checkbox input "true"
click at [175, 401] on input "checkbox" at bounding box center [179, 394] width 35 height 39
checkbox input "true"
click at [683, 556] on button "Submit" at bounding box center [681, 552] width 116 height 31
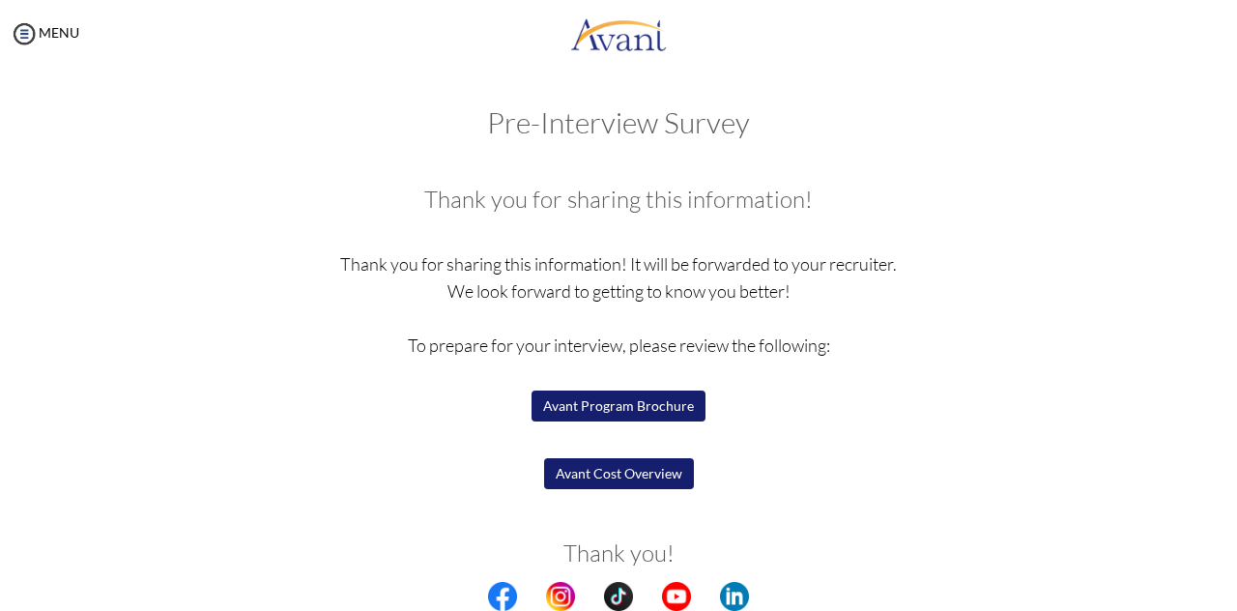
scroll to position [73, 0]
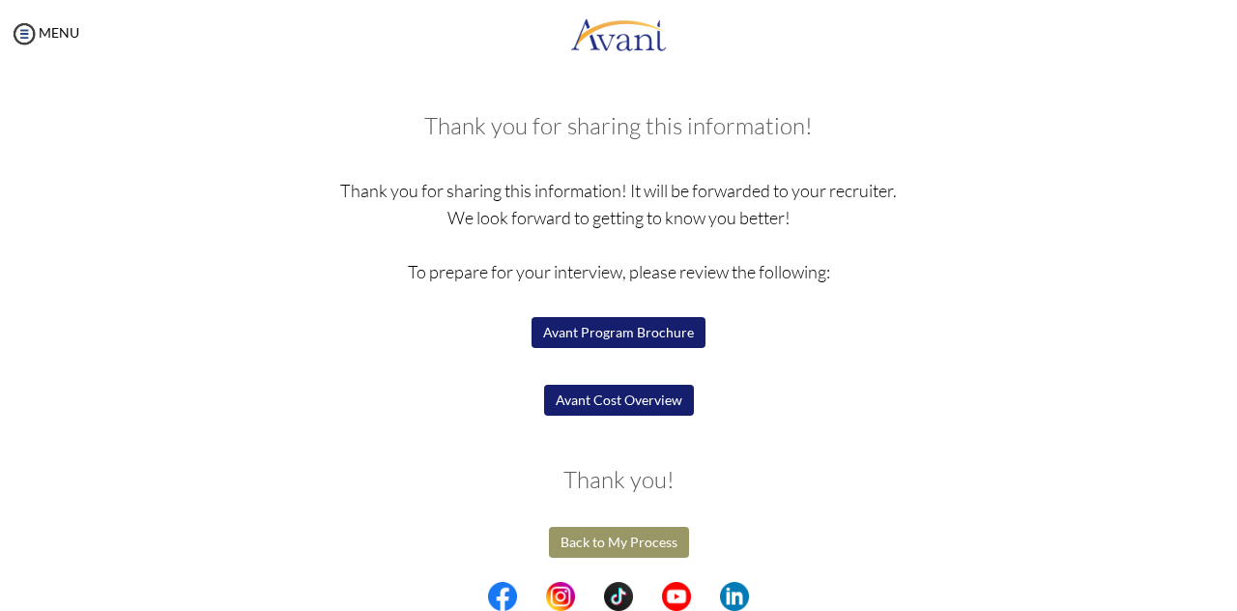
click at [658, 337] on button "Avant Program Brochure" at bounding box center [618, 332] width 174 height 31
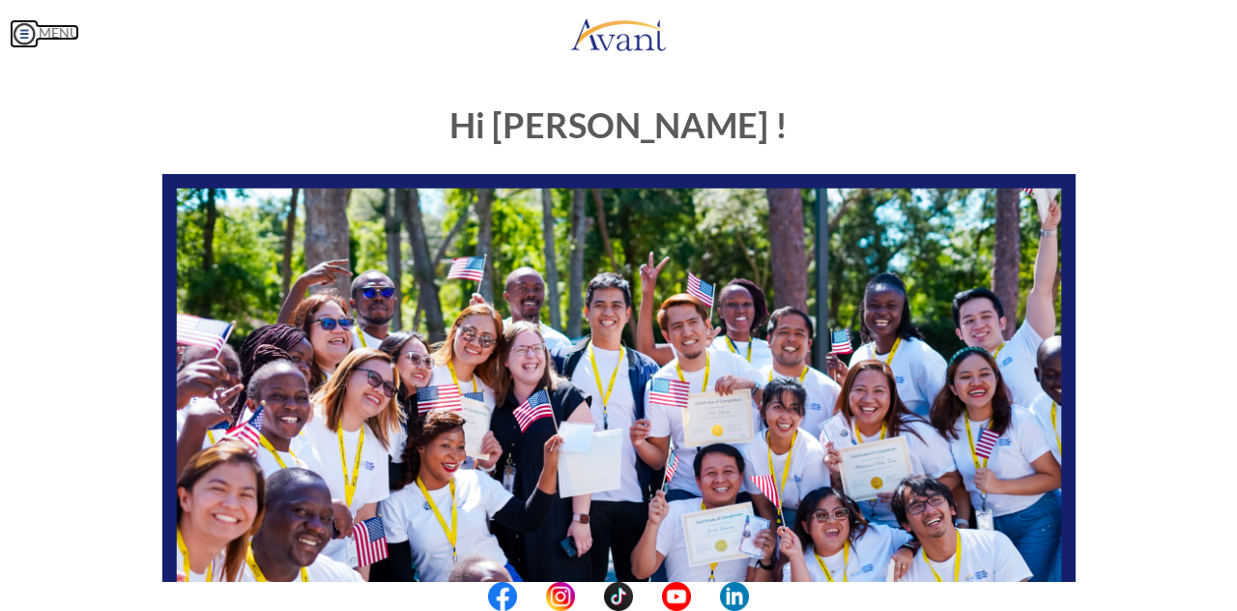
click at [17, 34] on img at bounding box center [24, 33] width 29 height 29
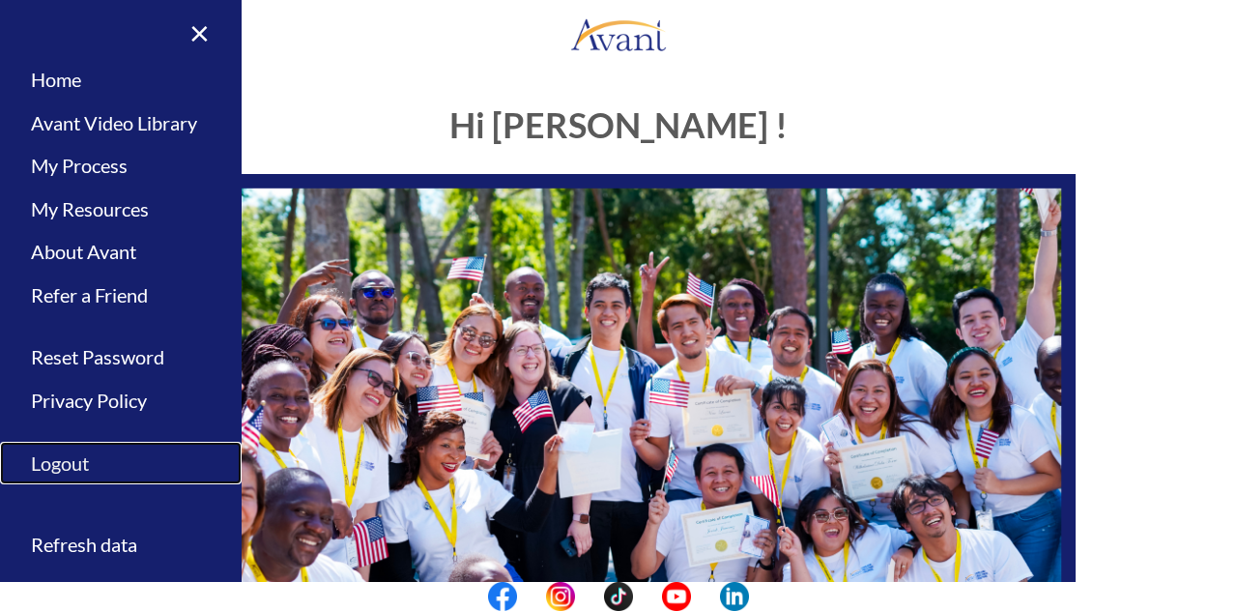
click at [73, 462] on link "Logout" at bounding box center [121, 463] width 242 height 43
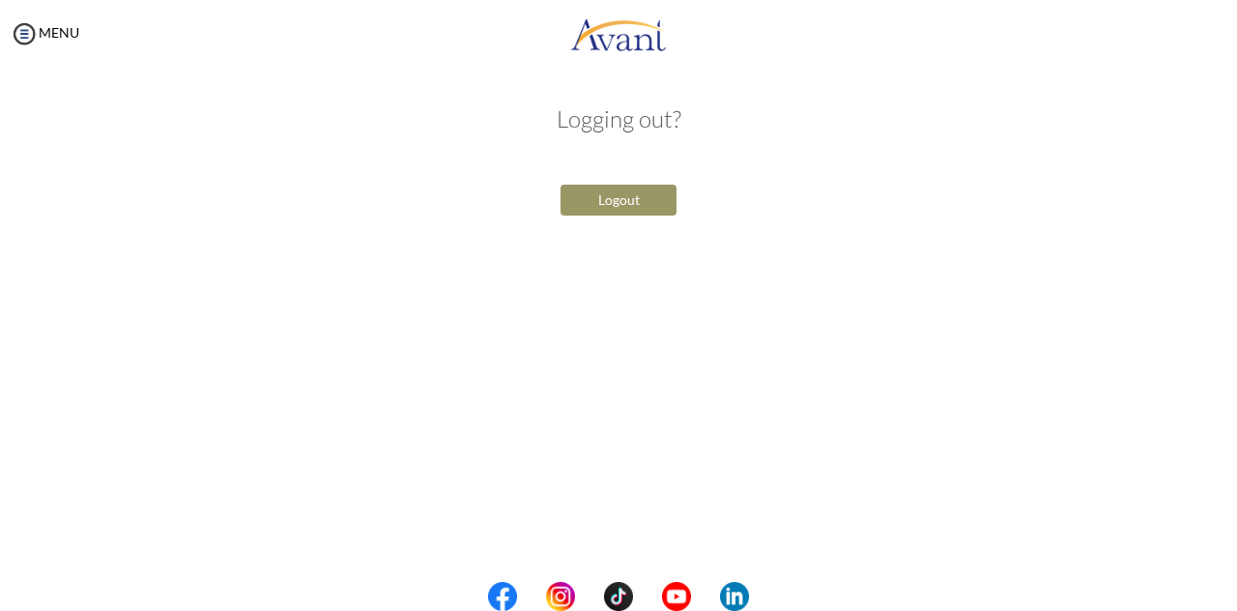
click at [647, 189] on button "Logout" at bounding box center [618, 200] width 116 height 31
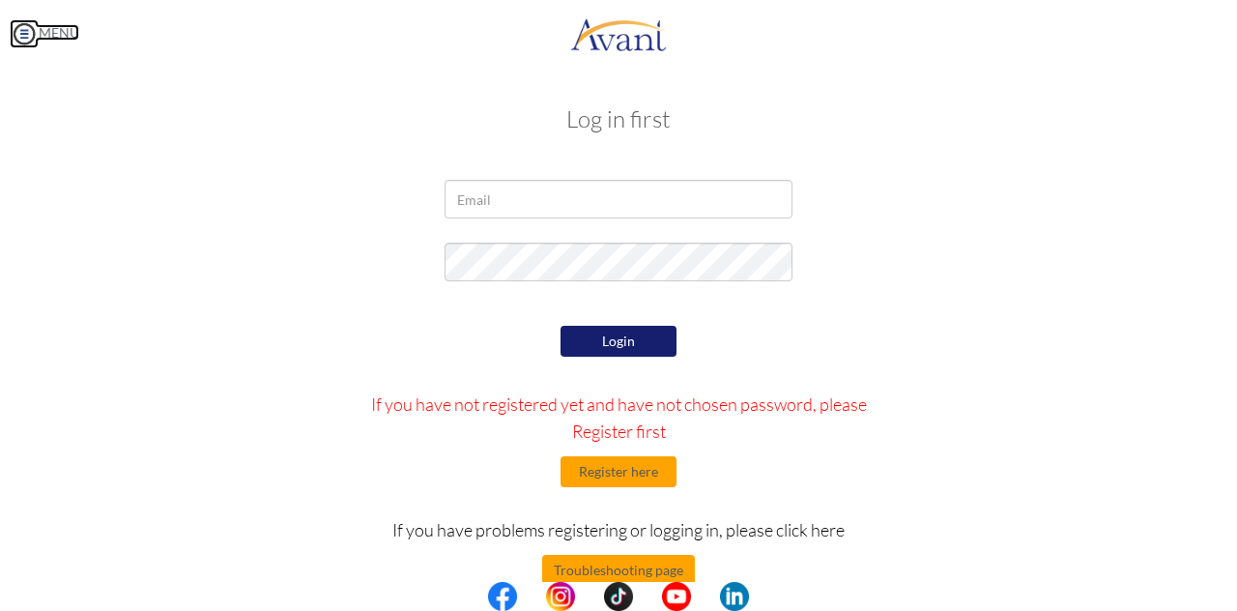
click at [32, 37] on img at bounding box center [24, 33] width 29 height 29
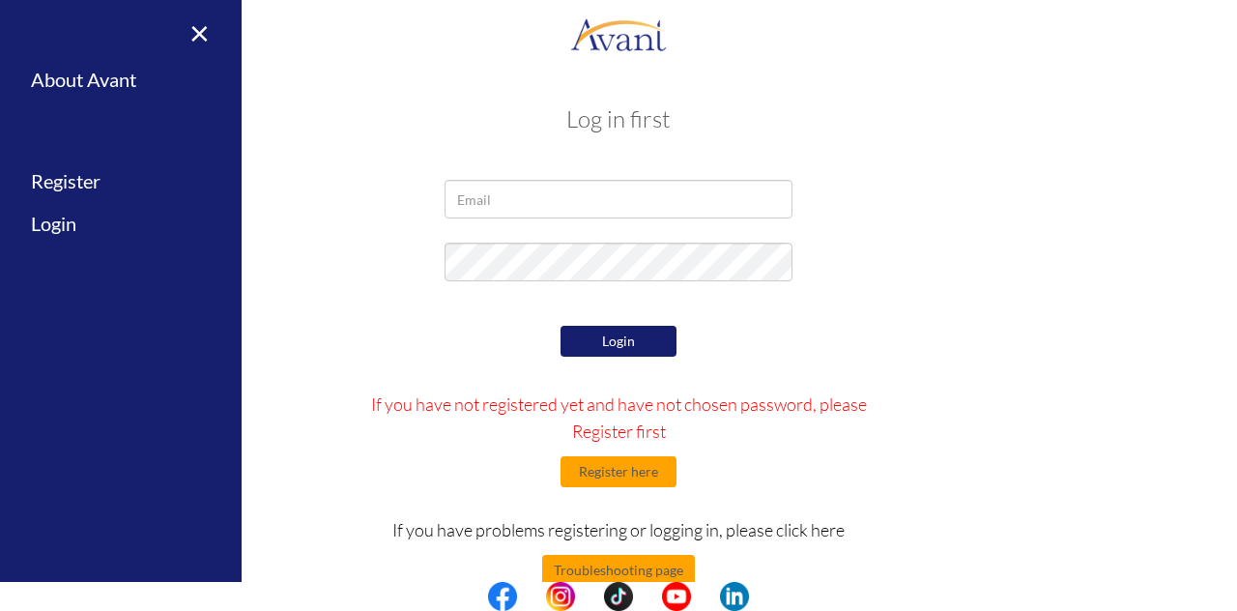
click at [1165, 198] on div at bounding box center [618, 204] width 1130 height 48
